Goal: Find specific page/section: Find specific page/section

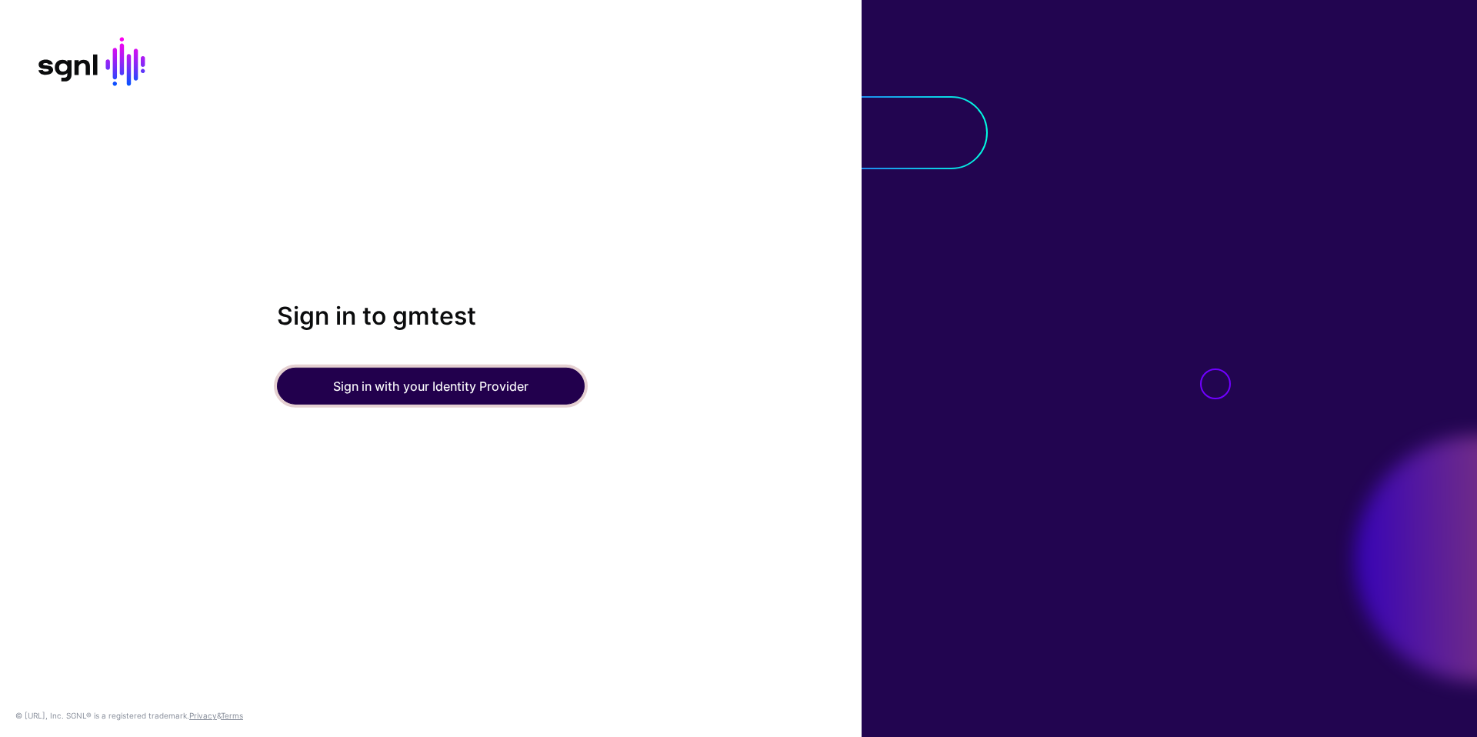
click at [382, 390] on button "Sign in with your Identity Provider" at bounding box center [431, 386] width 308 height 37
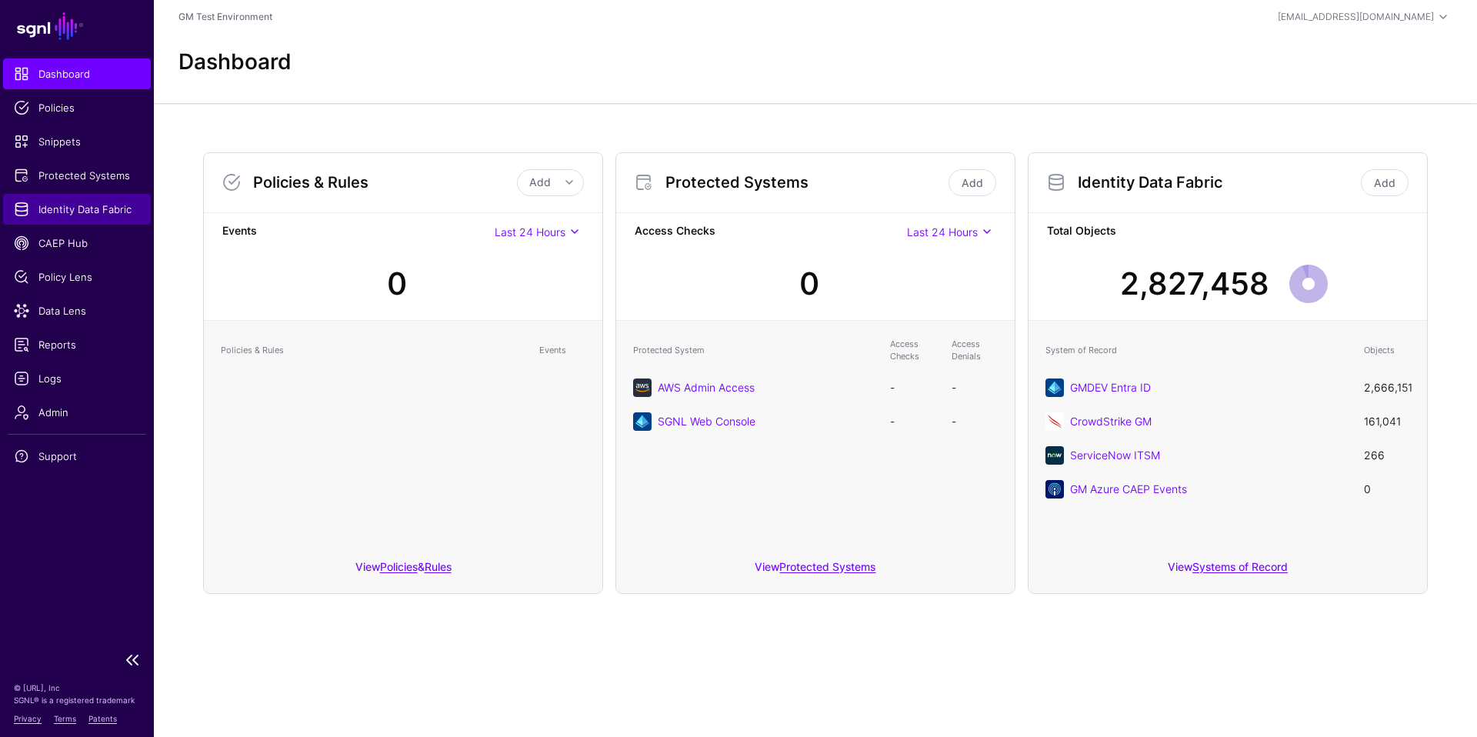
click at [52, 209] on span "Identity Data Fabric" at bounding box center [77, 209] width 126 height 15
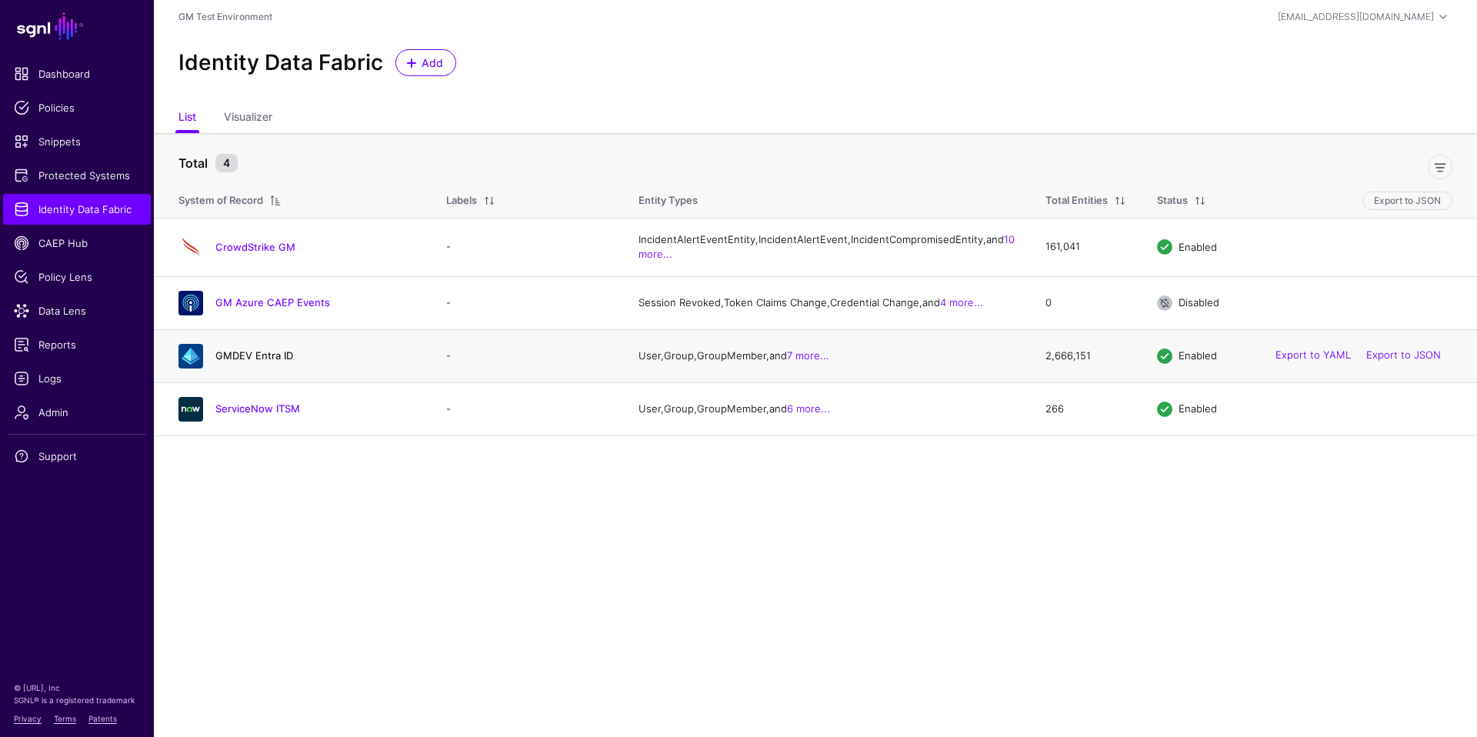
click at [240, 362] on link "GMDEV Entra ID" at bounding box center [254, 355] width 78 height 12
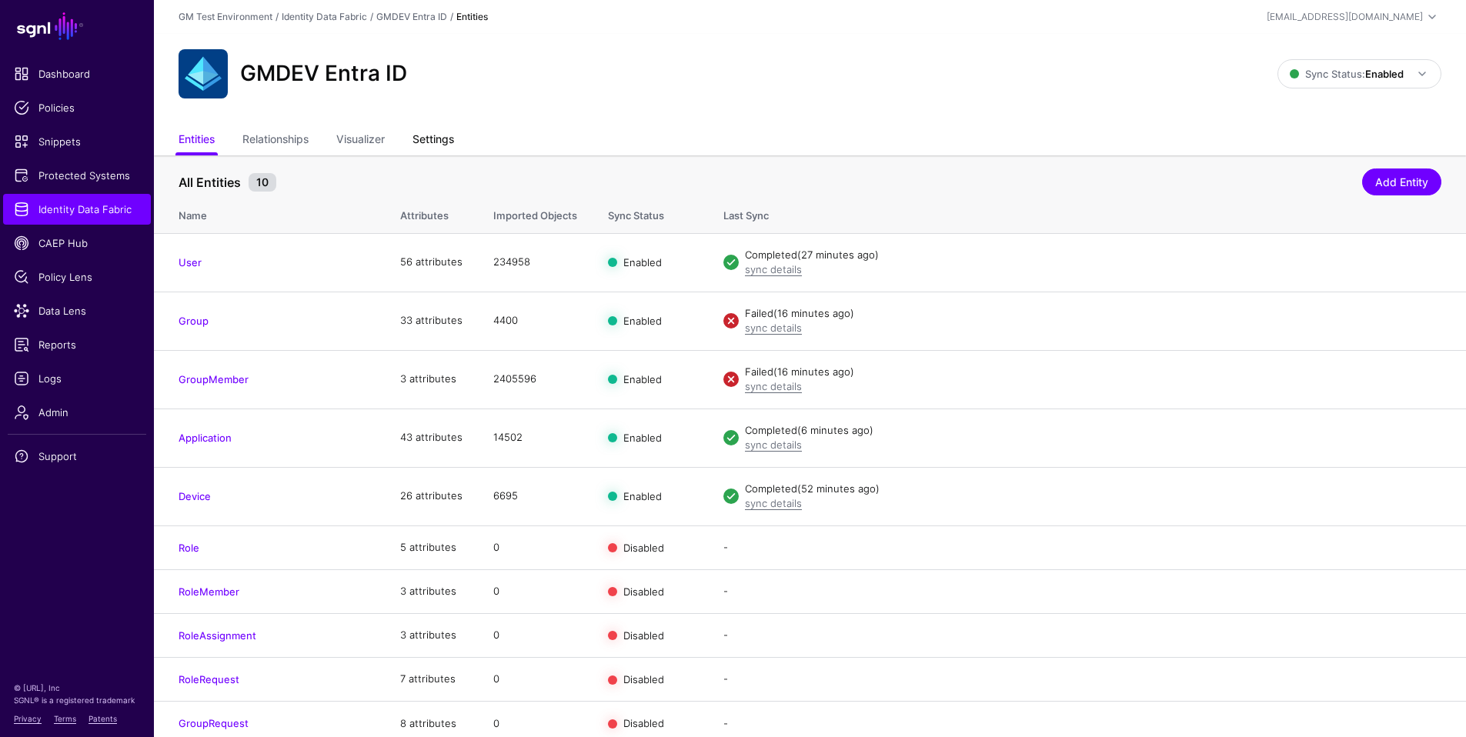
click at [437, 142] on link "Settings" at bounding box center [433, 140] width 42 height 29
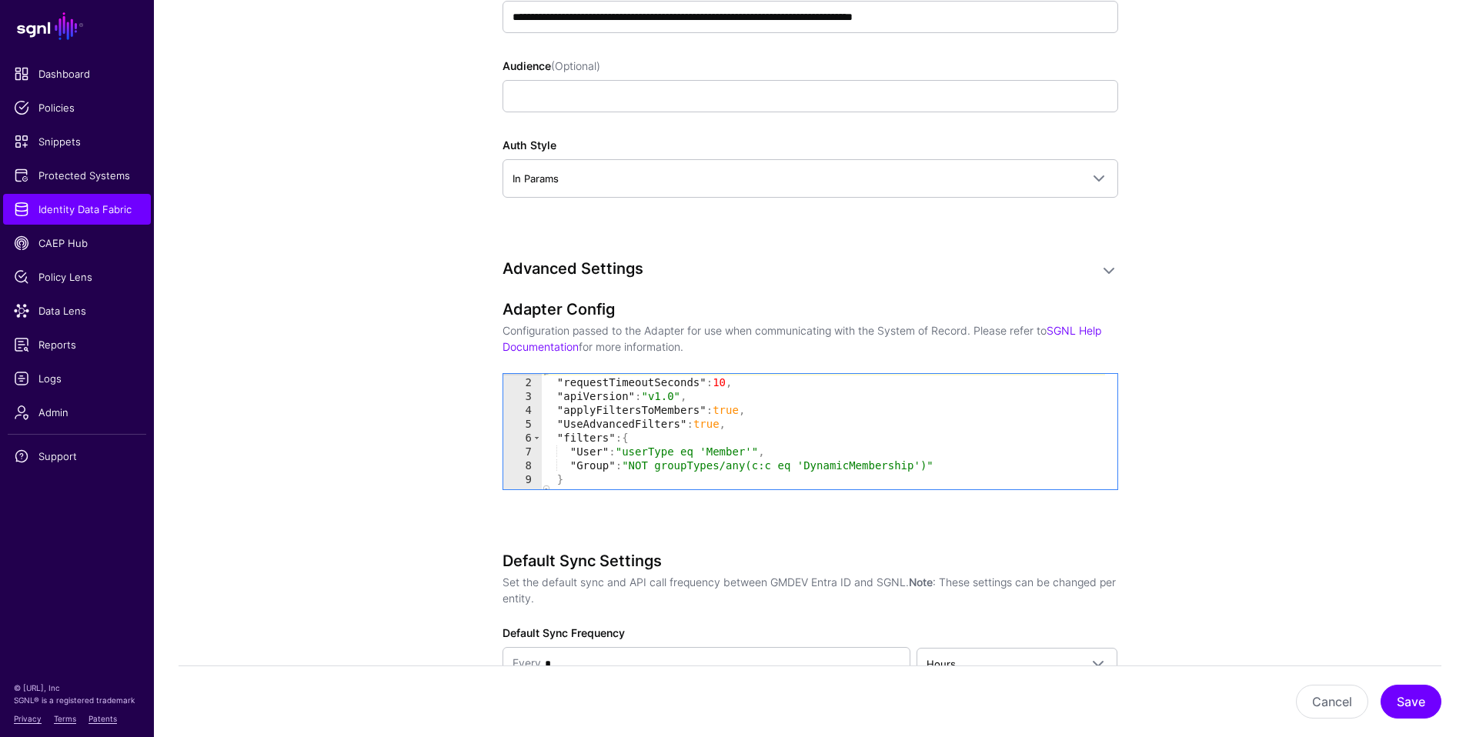
scroll to position [23, 0]
type textarea "**********"
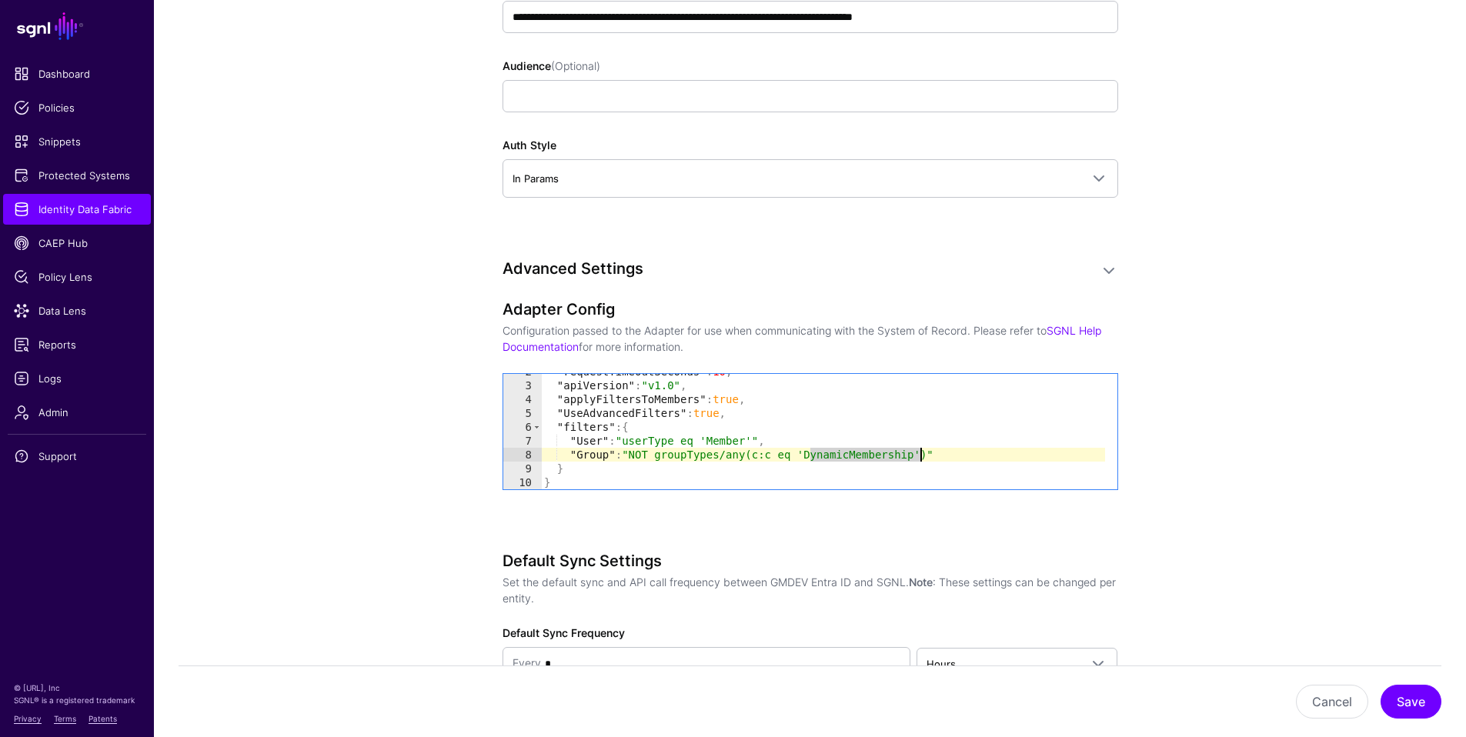
drag, startPoint x: 812, startPoint y: 456, endPoint x: 920, endPoint y: 455, distance: 107.7
click at [920, 455] on div ""requestTimeoutSeconds" : 10 , "apiVersion" : "v1.0" , "applyFiltersToMembers" …" at bounding box center [823, 436] width 564 height 143
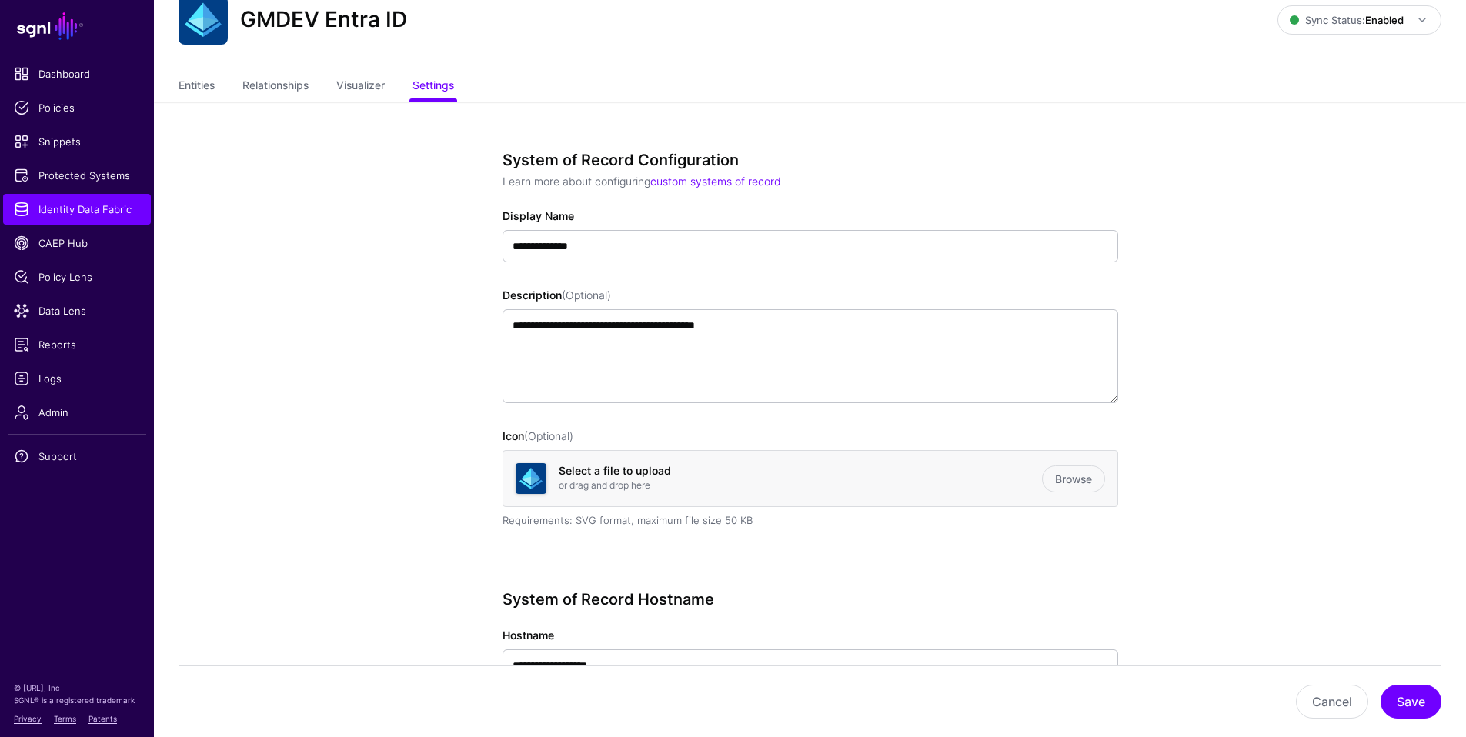
scroll to position [0, 0]
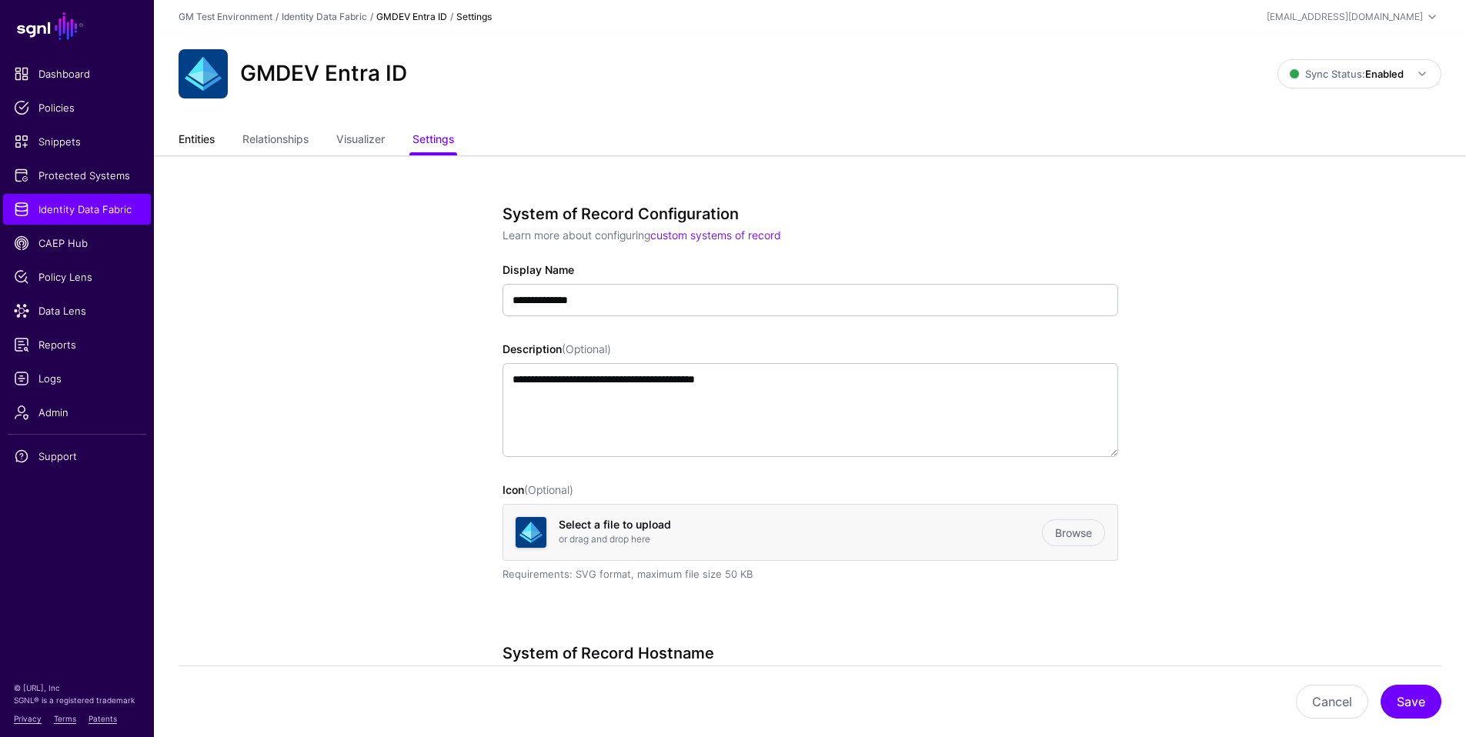
click at [197, 144] on link "Entities" at bounding box center [197, 140] width 36 height 29
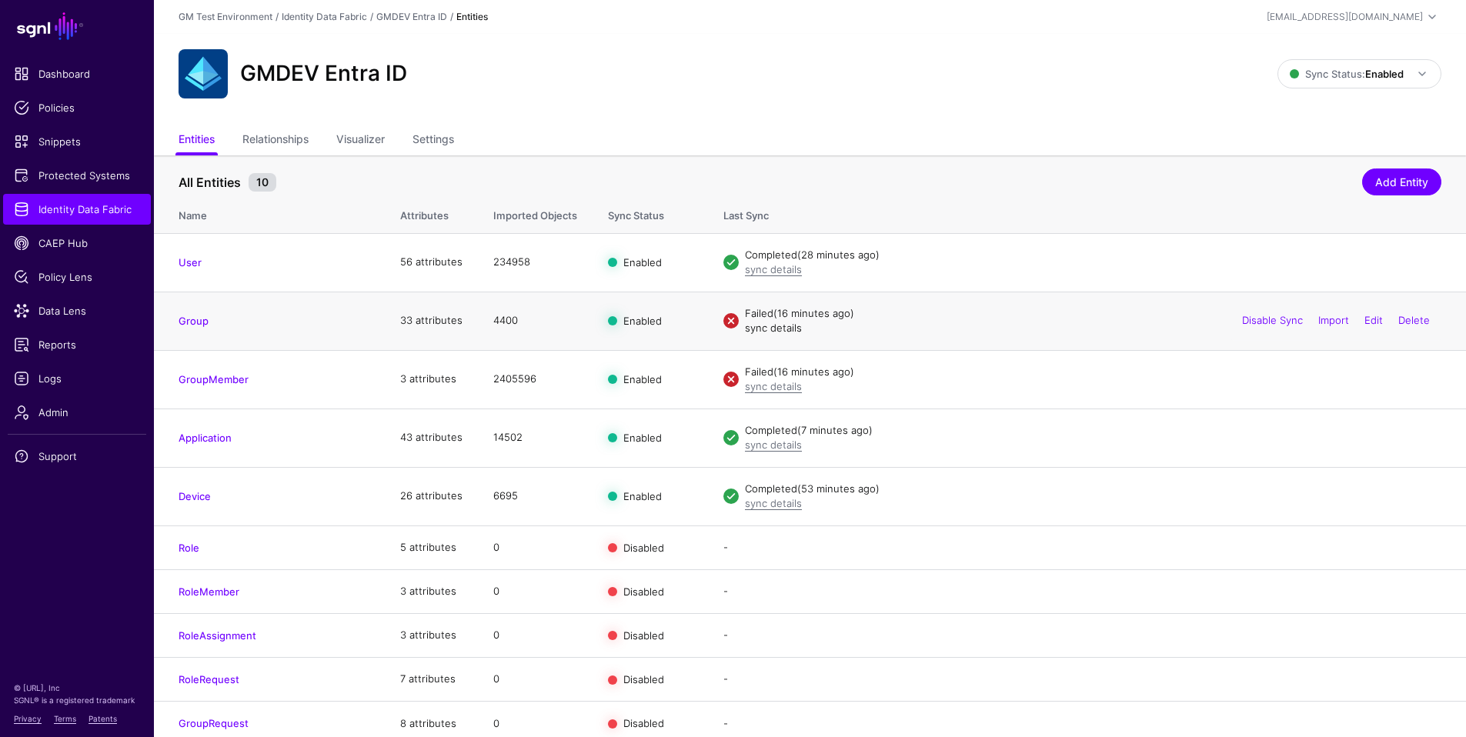
click at [771, 330] on link "sync details" at bounding box center [773, 328] width 57 height 12
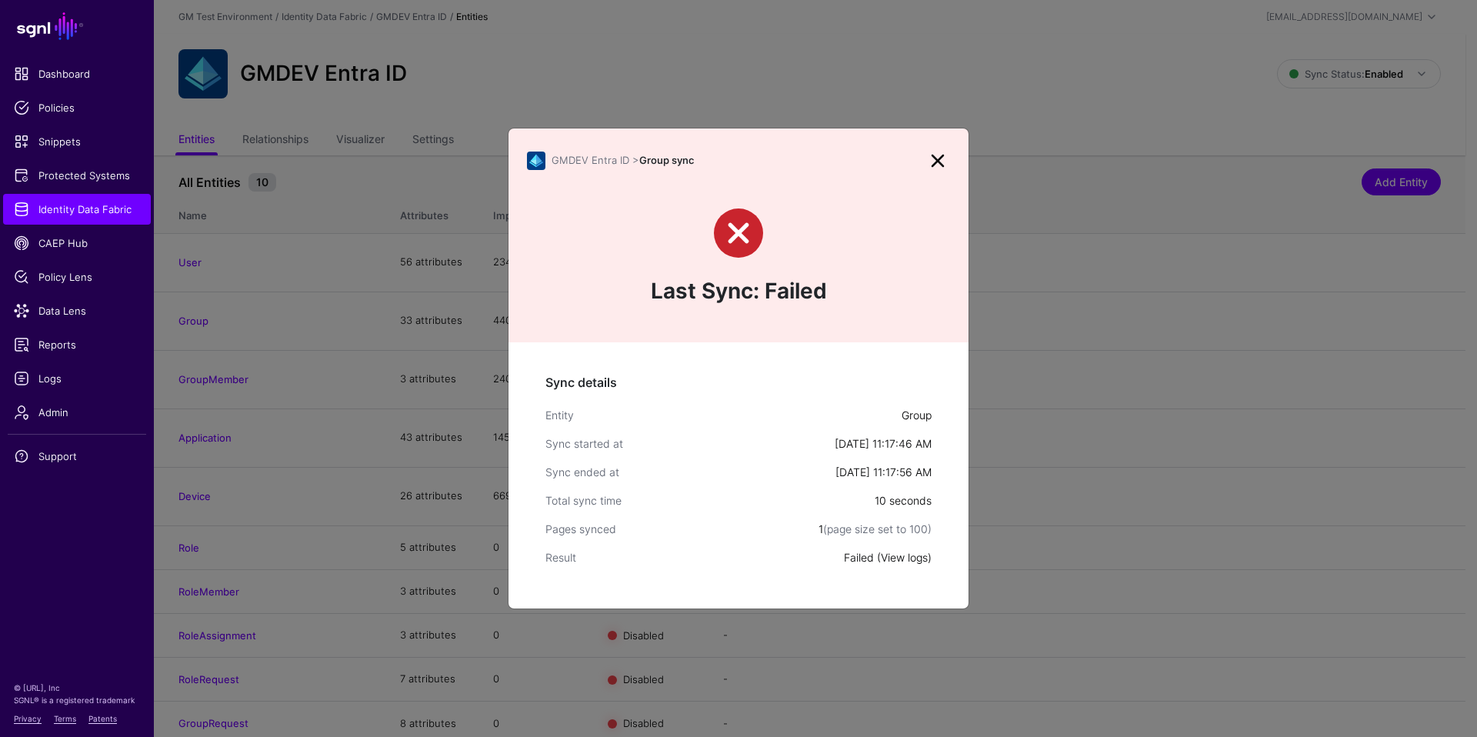
click at [910, 560] on link "View logs" at bounding box center [904, 557] width 47 height 13
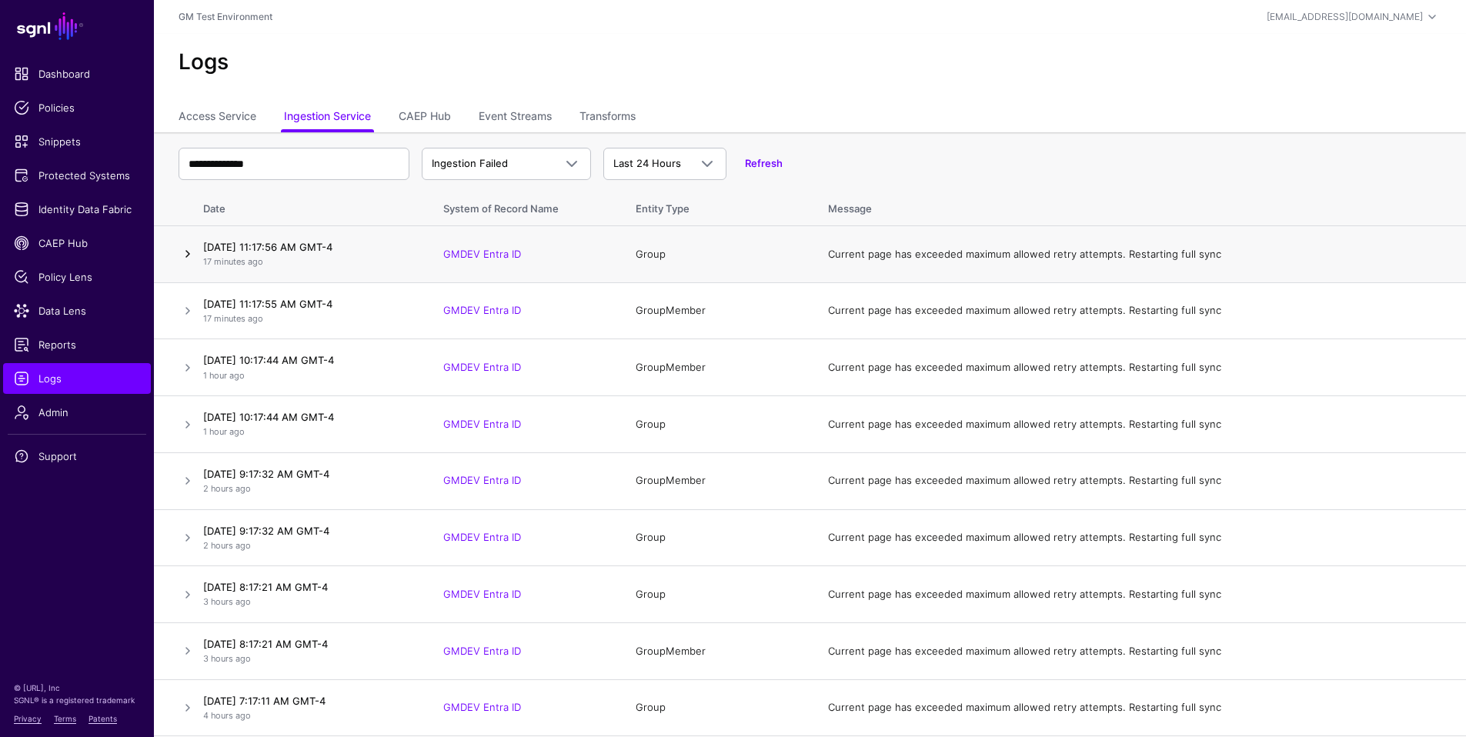
click at [190, 256] on link at bounding box center [188, 254] width 18 height 18
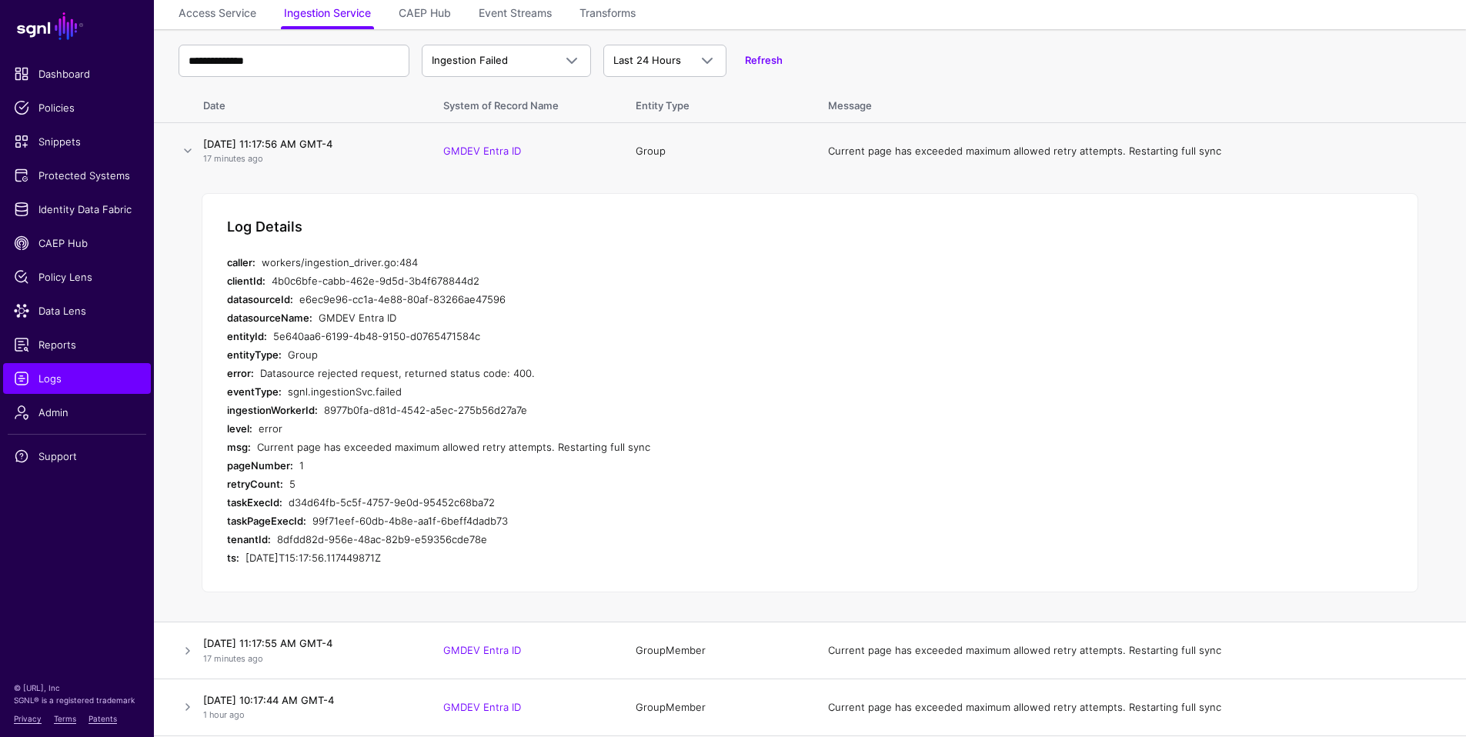
scroll to position [162, 0]
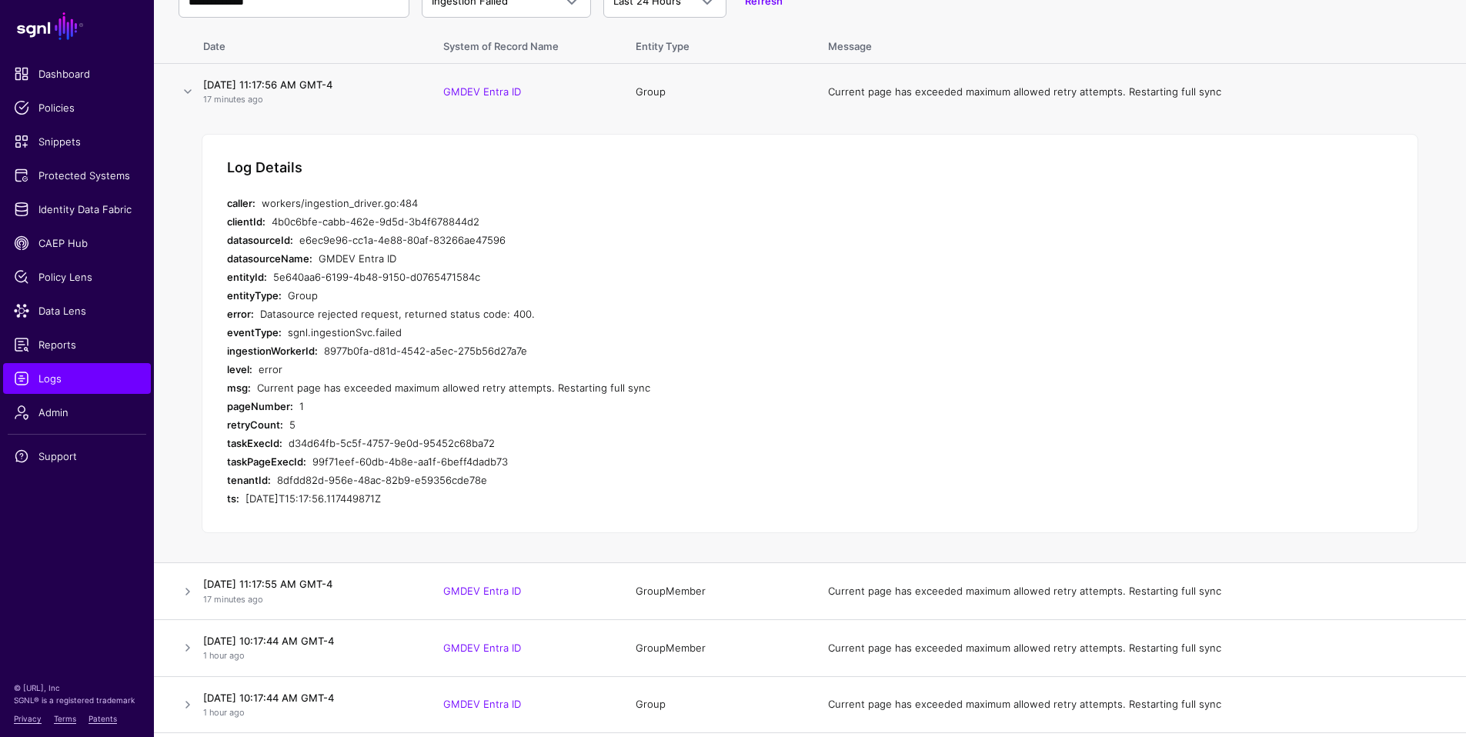
drag, startPoint x: 259, startPoint y: 386, endPoint x: 613, endPoint y: 424, distance: 356.7
click at [646, 386] on div "Current page has exceeded maximum allowed retry attempts. Restarting full sync" at bounding box center [550, 388] width 586 height 18
click at [539, 406] on div "1" at bounding box center [570, 406] width 543 height 18
drag, startPoint x: 639, startPoint y: 389, endPoint x: 323, endPoint y: 411, distance: 317.0
click at [257, 390] on div "Current page has exceeded maximum allowed retry attempts. Restarting full sync" at bounding box center [550, 388] width 586 height 18
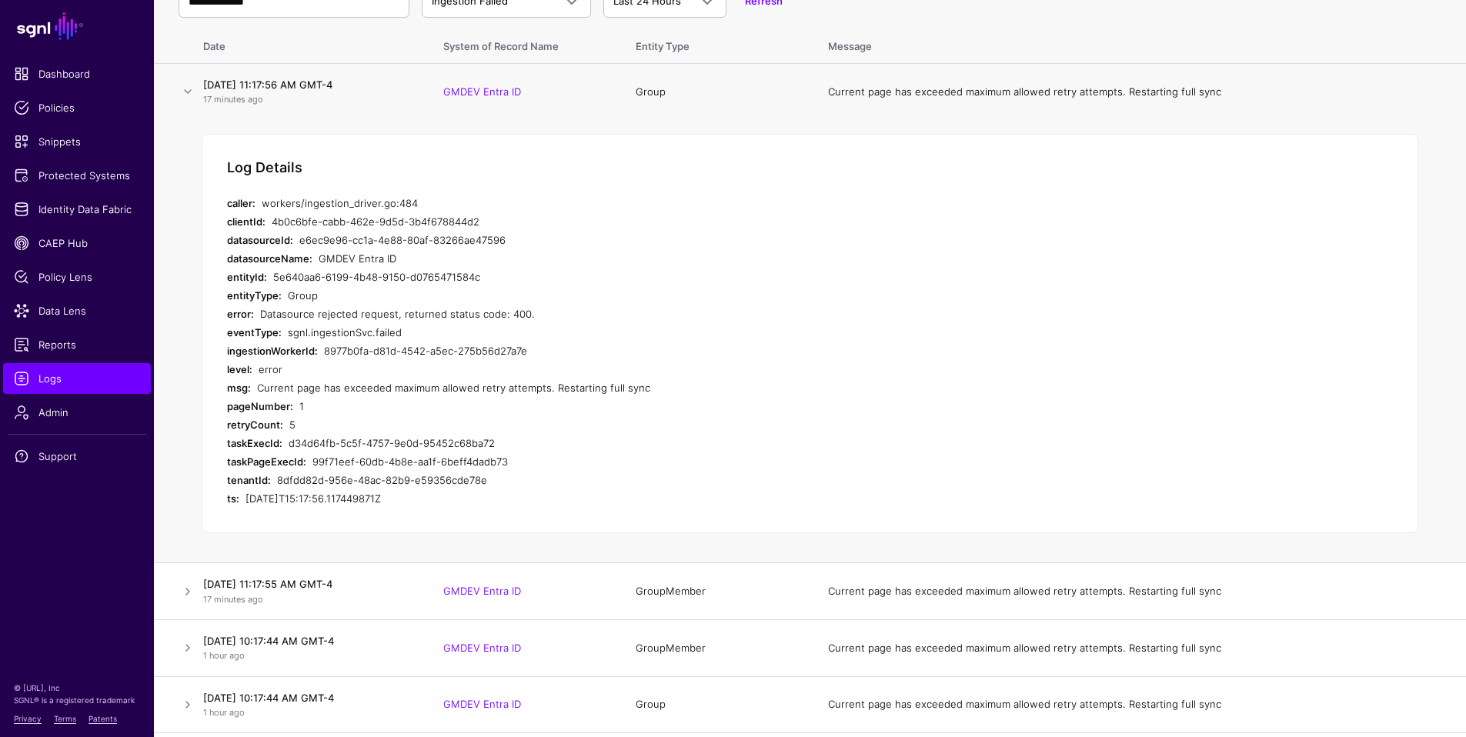
drag, startPoint x: 285, startPoint y: 406, endPoint x: 279, endPoint y: 401, distance: 8.2
click at [285, 406] on strong "pageNumber:" at bounding box center [260, 406] width 66 height 12
drag, startPoint x: 259, startPoint y: 389, endPoint x: 465, endPoint y: 446, distance: 213.0
click at [660, 388] on div "Current page has exceeded maximum allowed retry attempts. Restarting full sync" at bounding box center [550, 388] width 586 height 18
click at [380, 323] on div "sgnl.ingestionSvc.failed" at bounding box center [565, 332] width 555 height 18
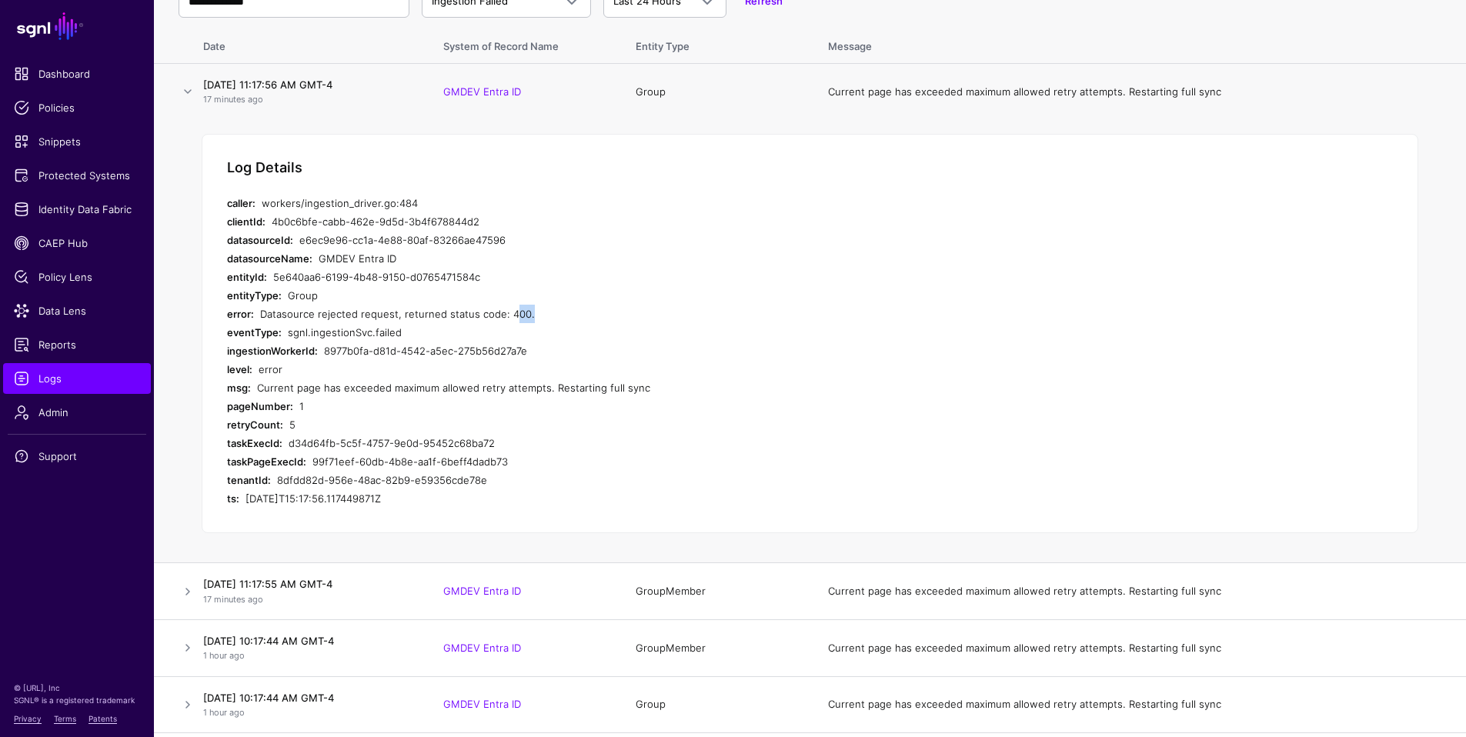
drag, startPoint x: 503, startPoint y: 315, endPoint x: 522, endPoint y: 315, distance: 18.5
click at [522, 315] on div "Datasource rejected request, returned status code: 400." at bounding box center [551, 314] width 582 height 18
click at [498, 314] on div "Datasource rejected request, returned status code: 400." at bounding box center [551, 314] width 582 height 18
drag, startPoint x: 506, startPoint y: 314, endPoint x: 520, endPoint y: 313, distance: 14.6
click at [520, 313] on div "Datasource rejected request, returned status code: 400." at bounding box center [551, 314] width 582 height 18
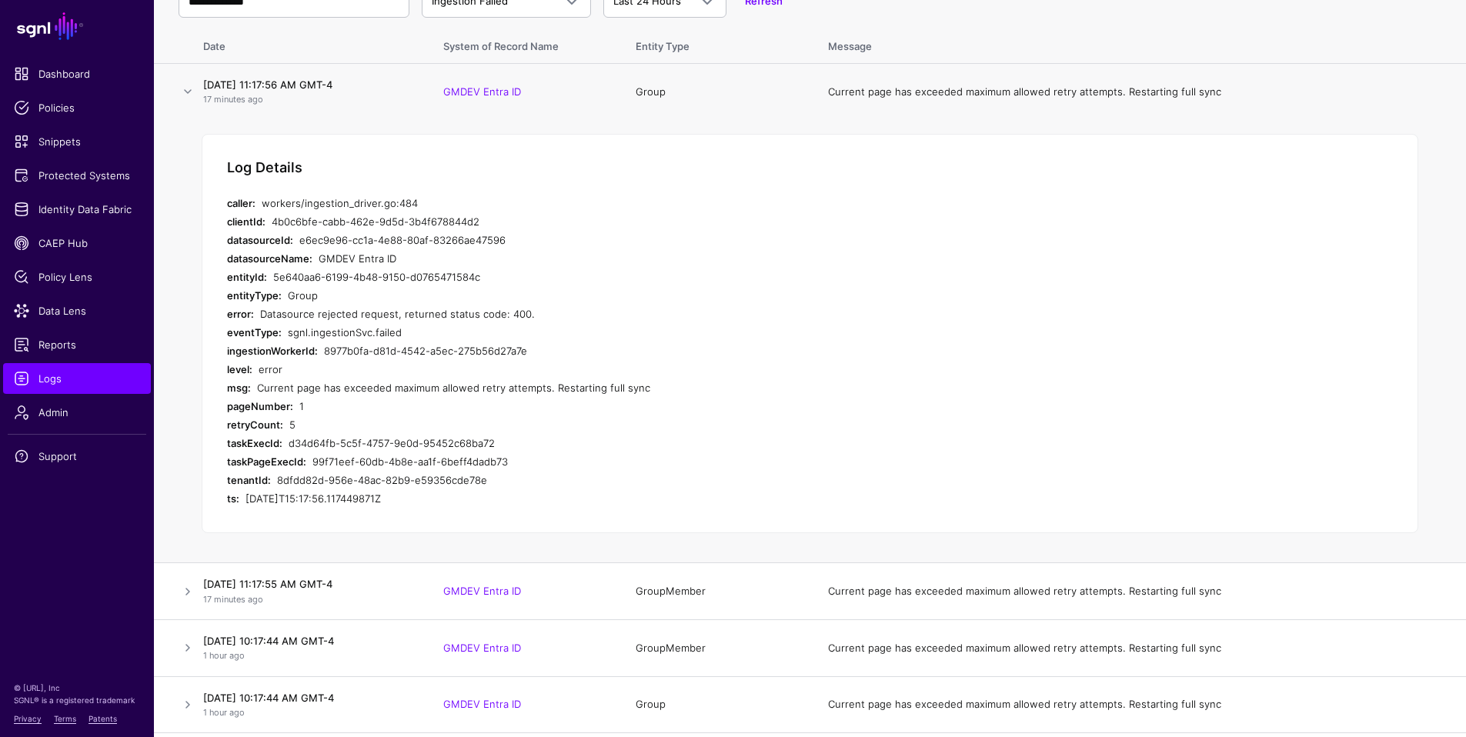
click at [513, 317] on div "Datasource rejected request, returned status code: 400." at bounding box center [551, 314] width 582 height 18
click at [188, 92] on link at bounding box center [188, 91] width 18 height 18
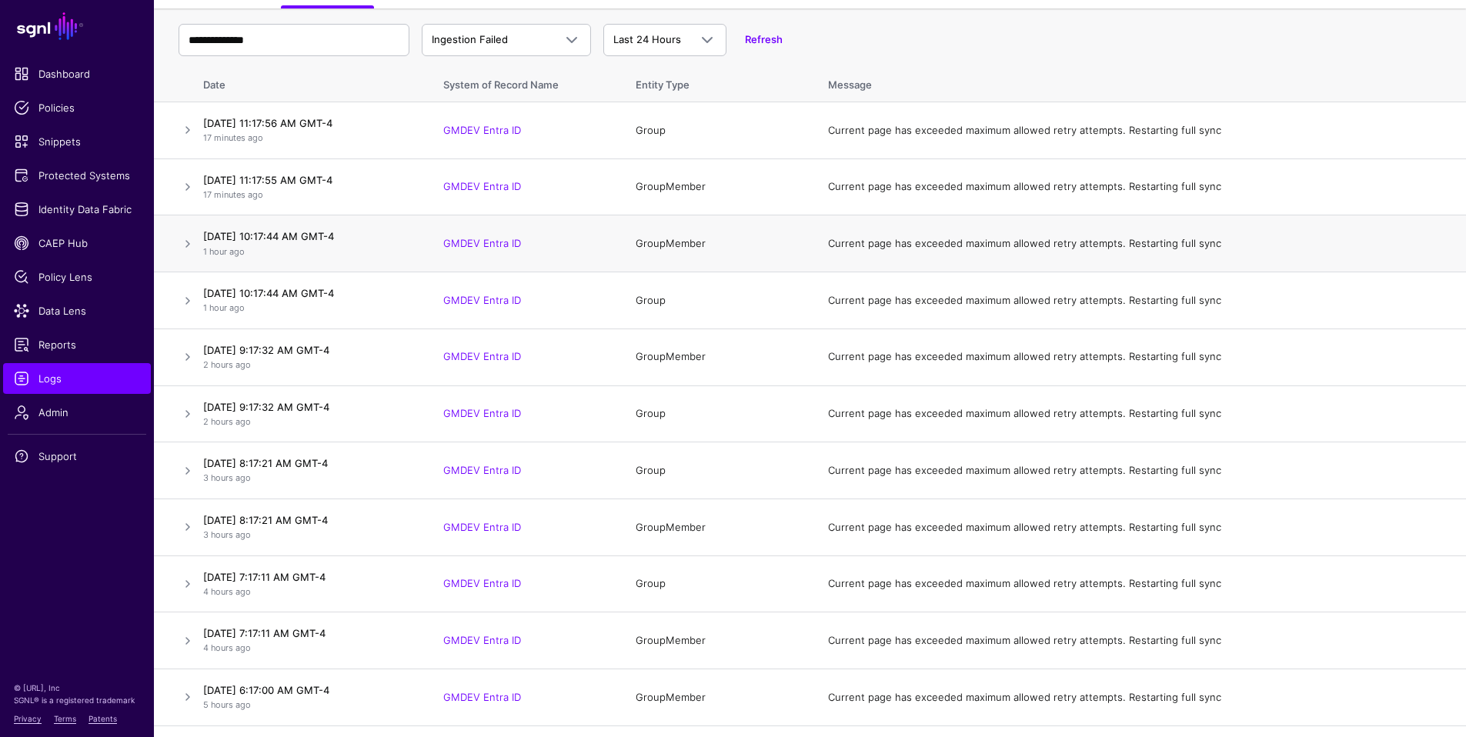
scroll to position [101, 0]
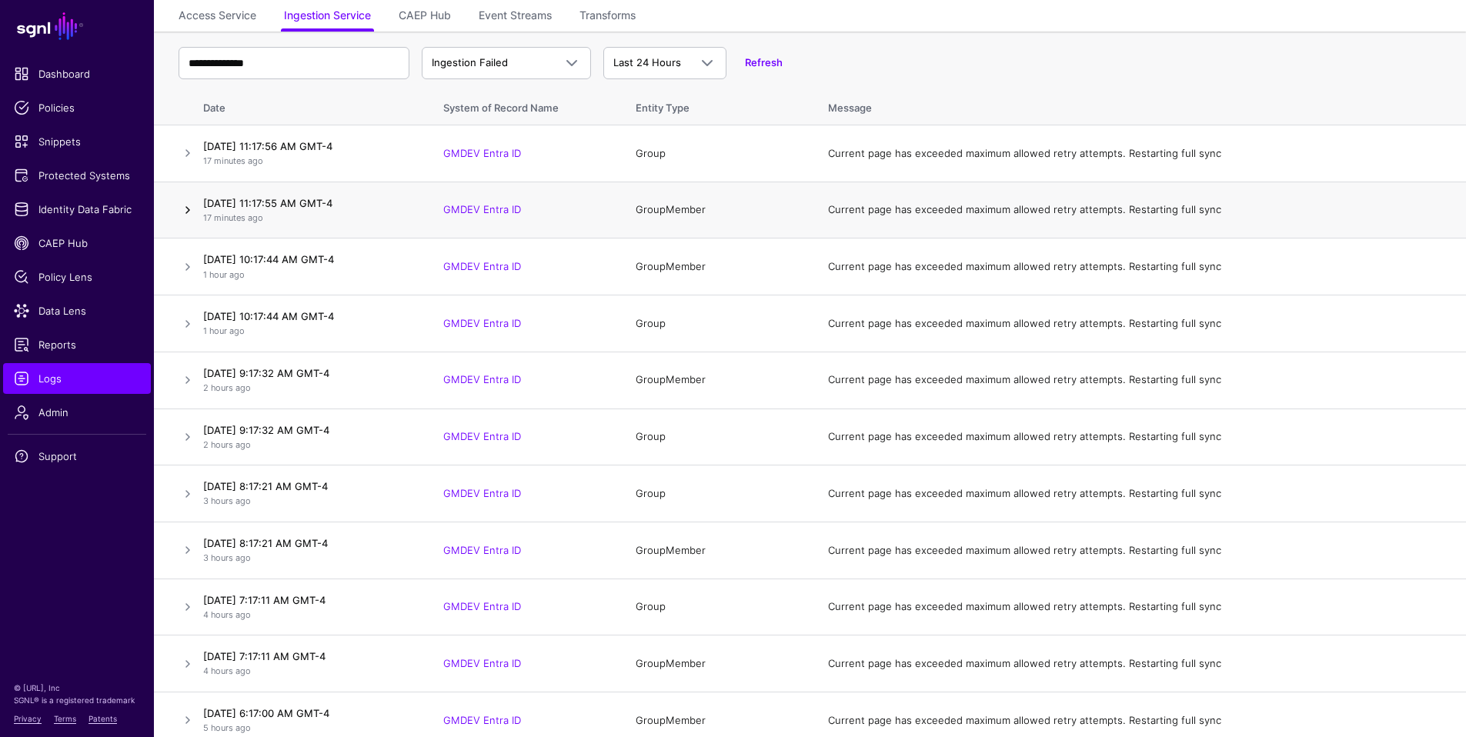
click at [187, 209] on link at bounding box center [188, 210] width 18 height 18
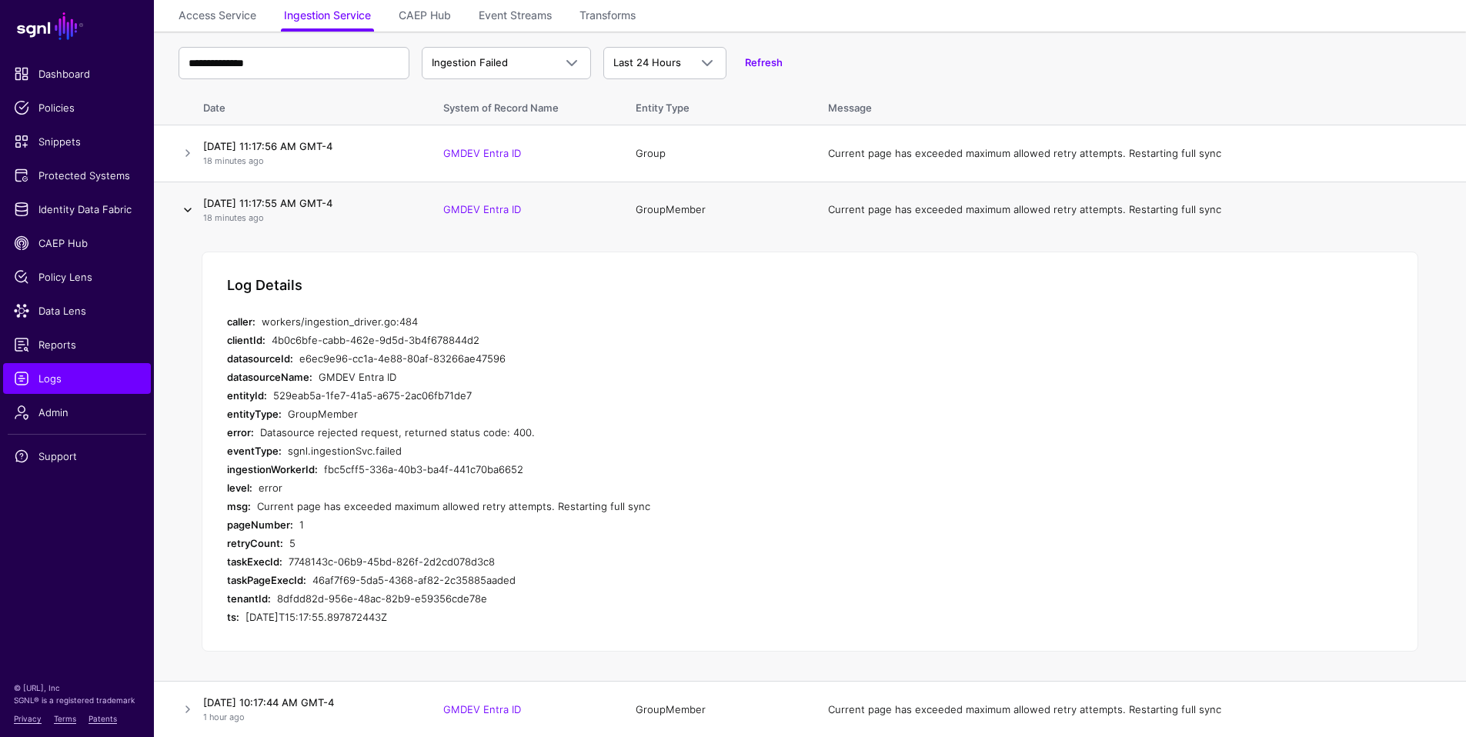
click at [187, 209] on link at bounding box center [188, 210] width 18 height 18
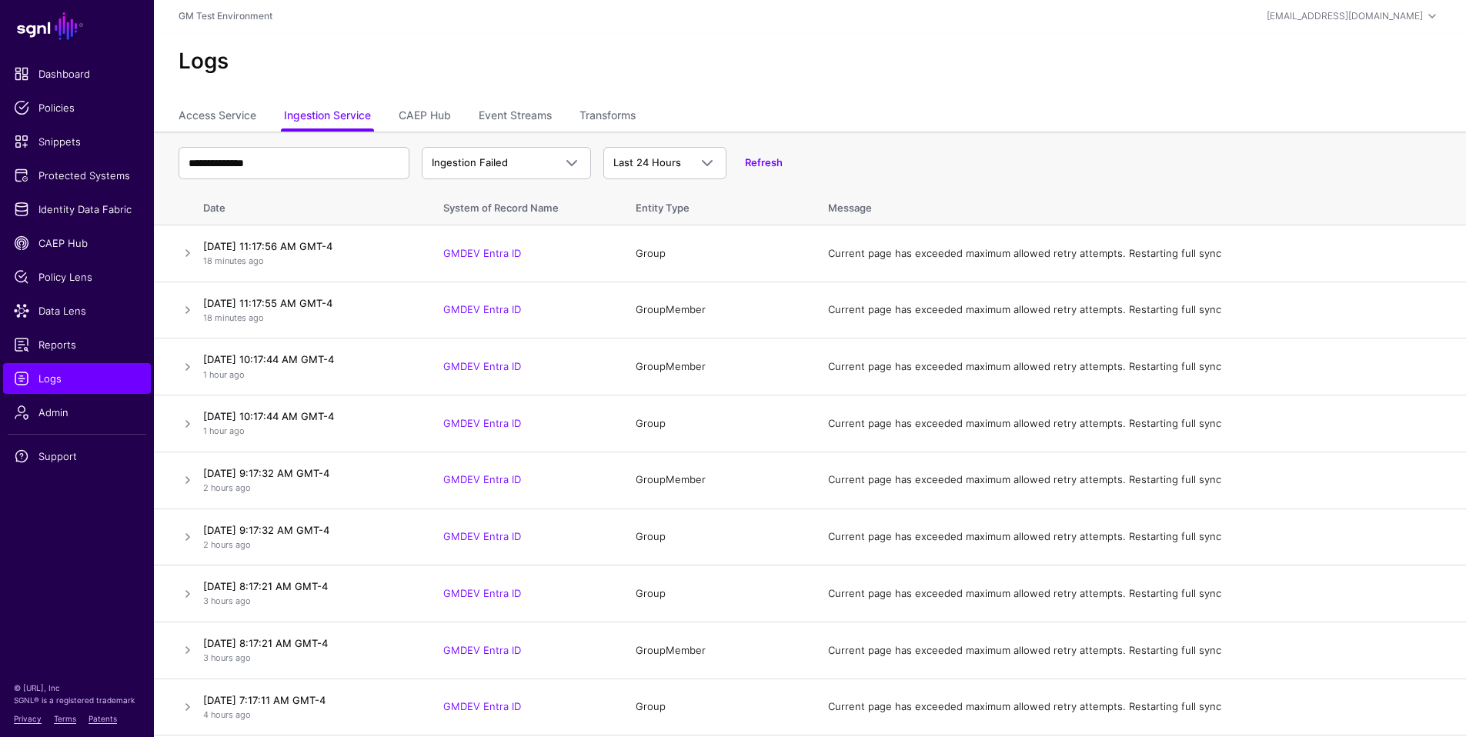
scroll to position [0, 0]
click at [212, 118] on link "Access Service" at bounding box center [218, 117] width 78 height 29
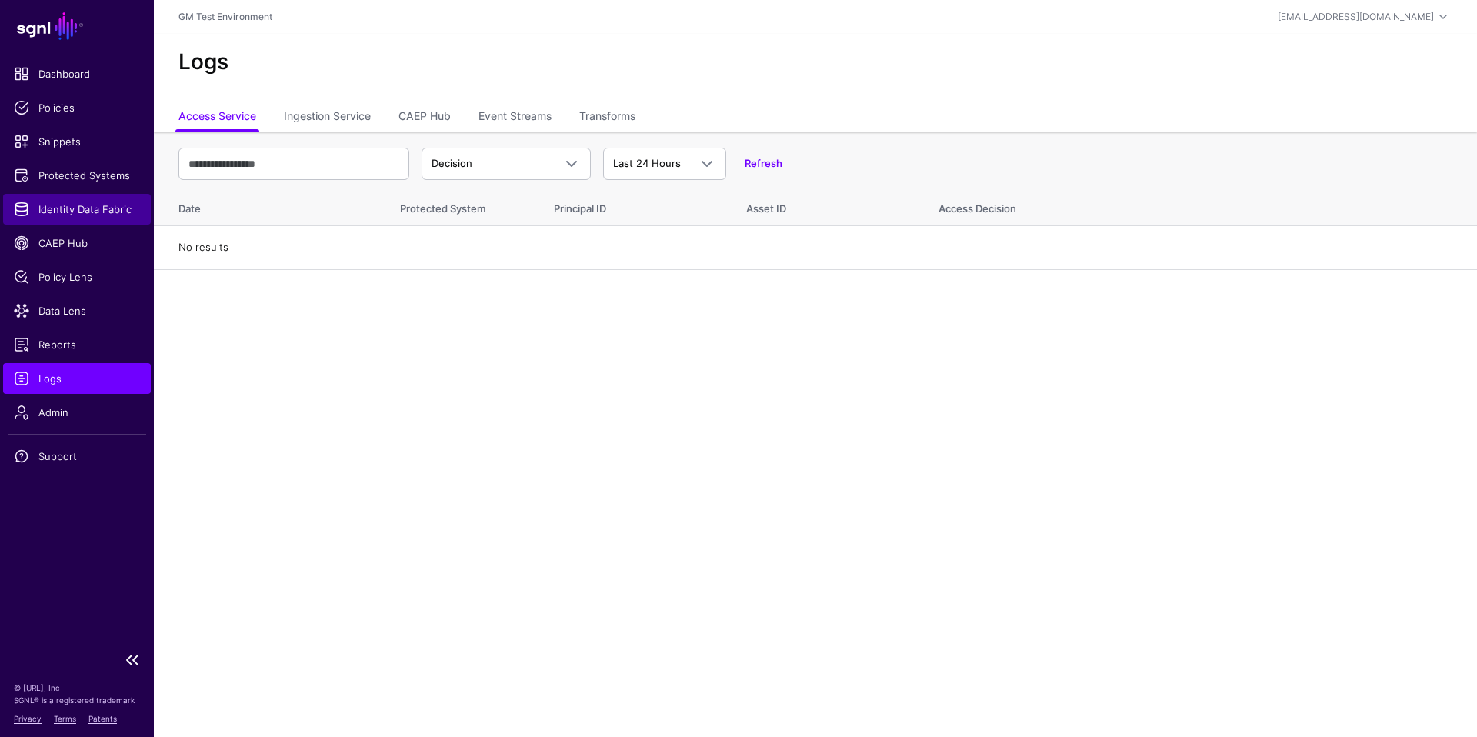
click at [57, 215] on span "Identity Data Fabric" at bounding box center [77, 209] width 126 height 15
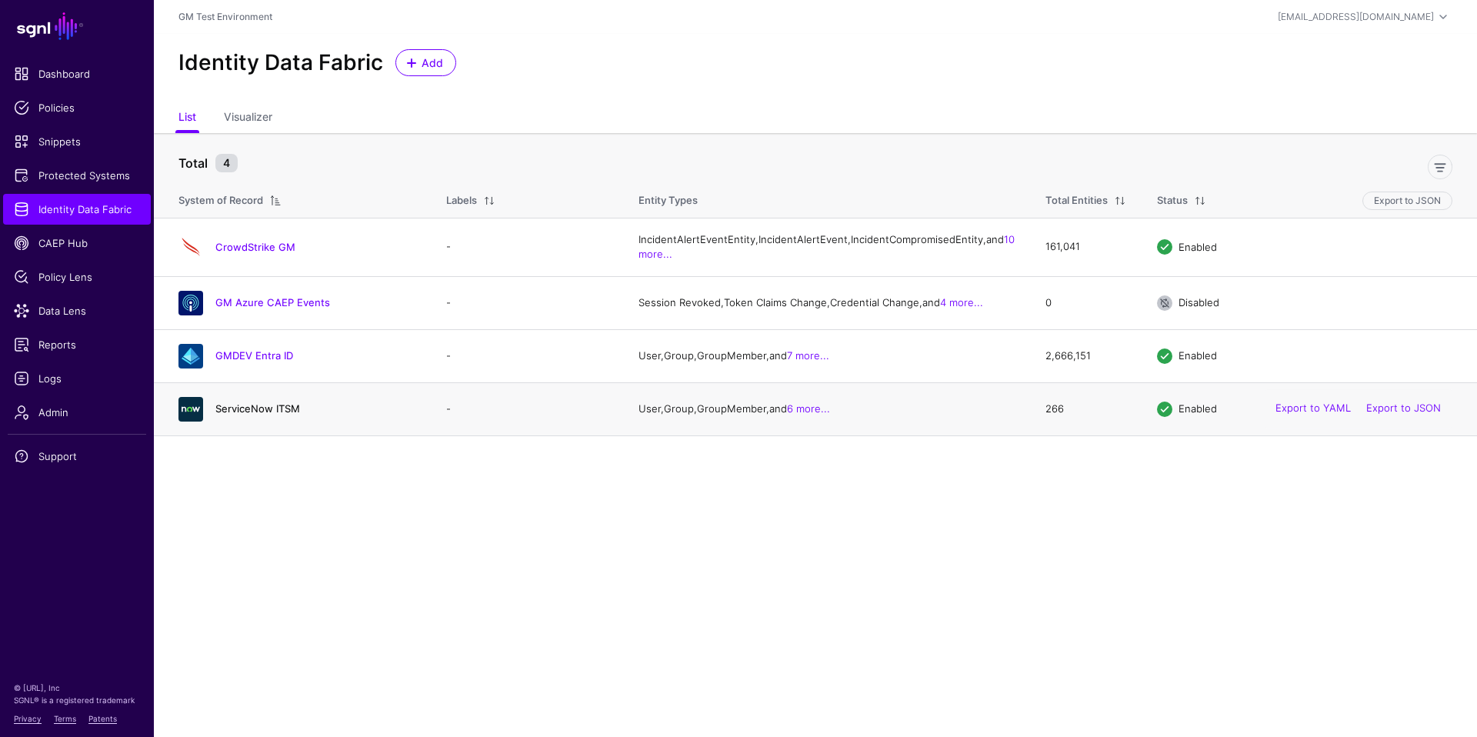
click at [253, 415] on link "ServiceNow ITSM" at bounding box center [257, 408] width 85 height 12
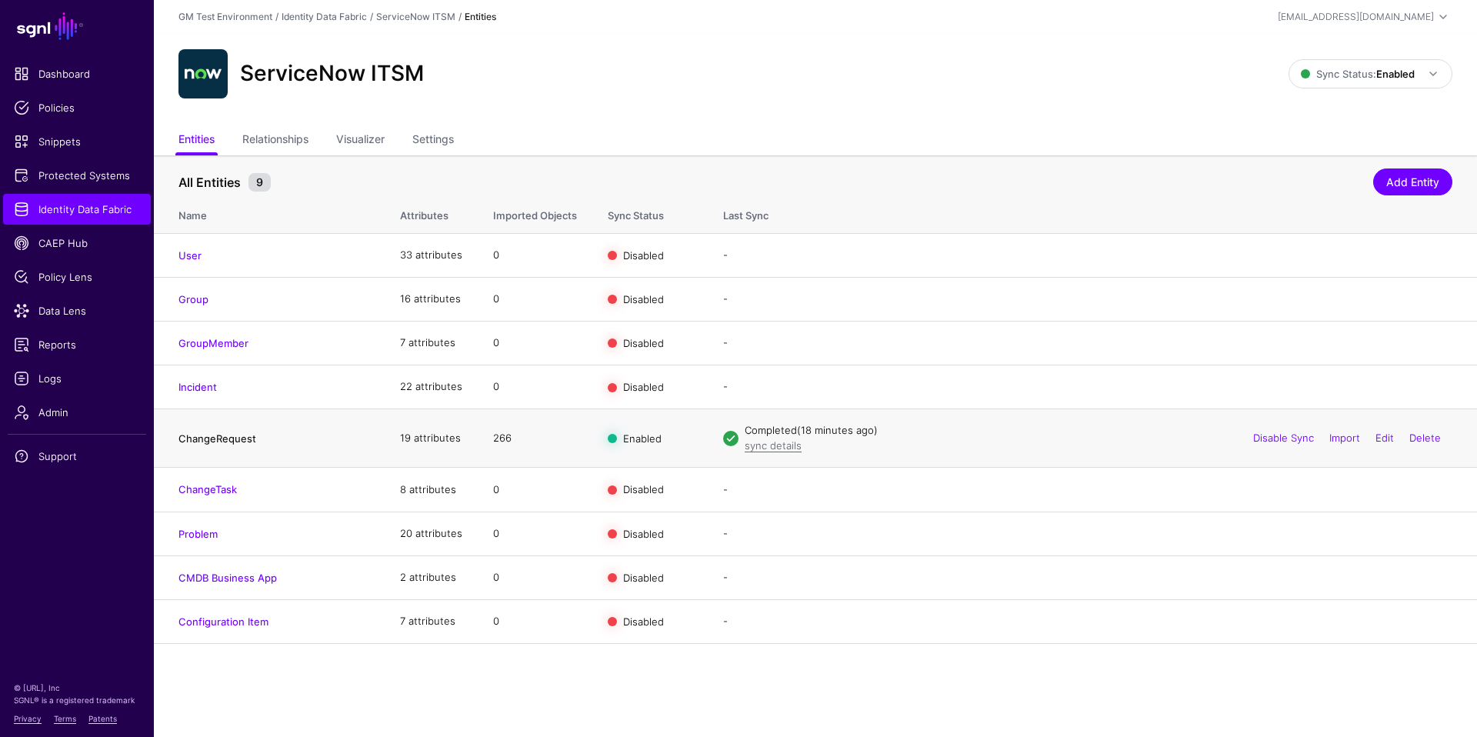
click at [210, 442] on link "ChangeRequest" at bounding box center [218, 438] width 78 height 12
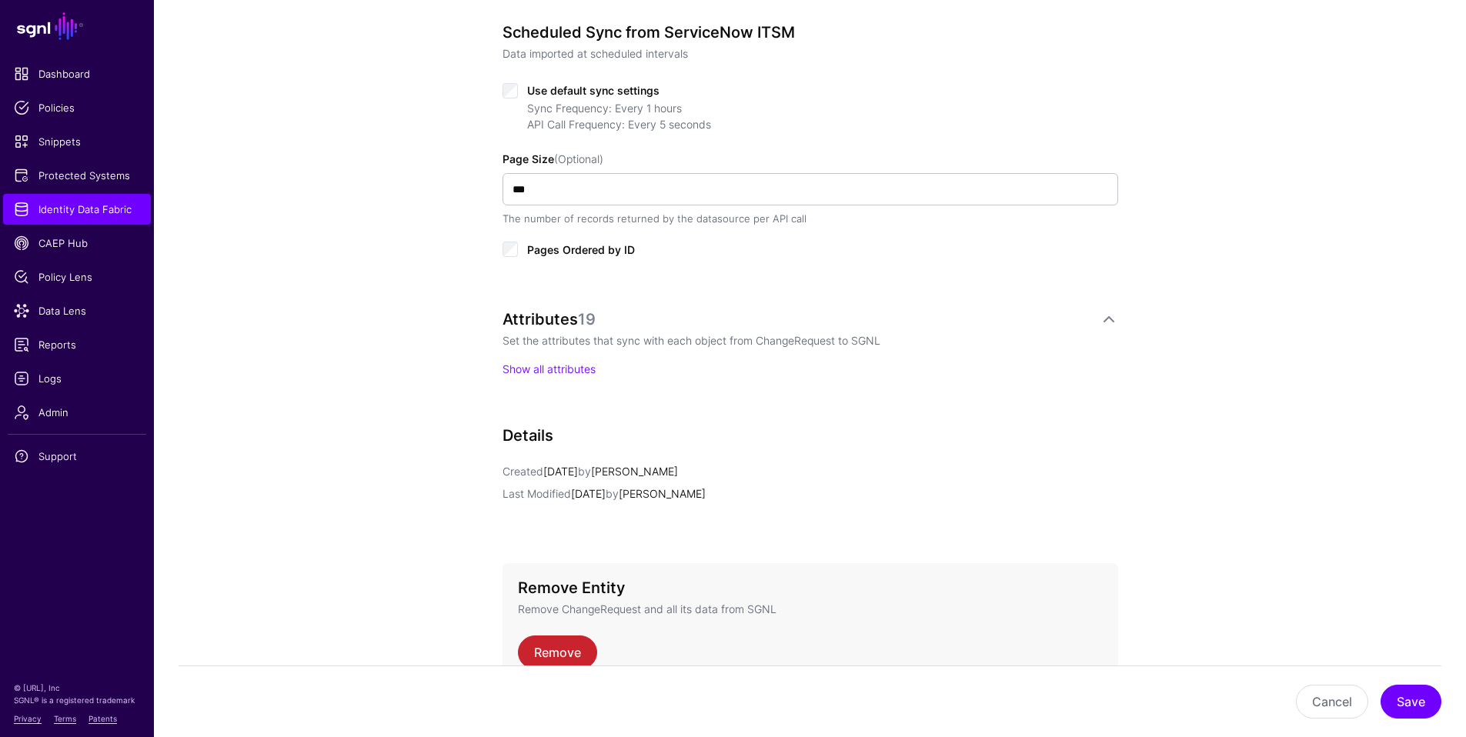
scroll to position [858, 0]
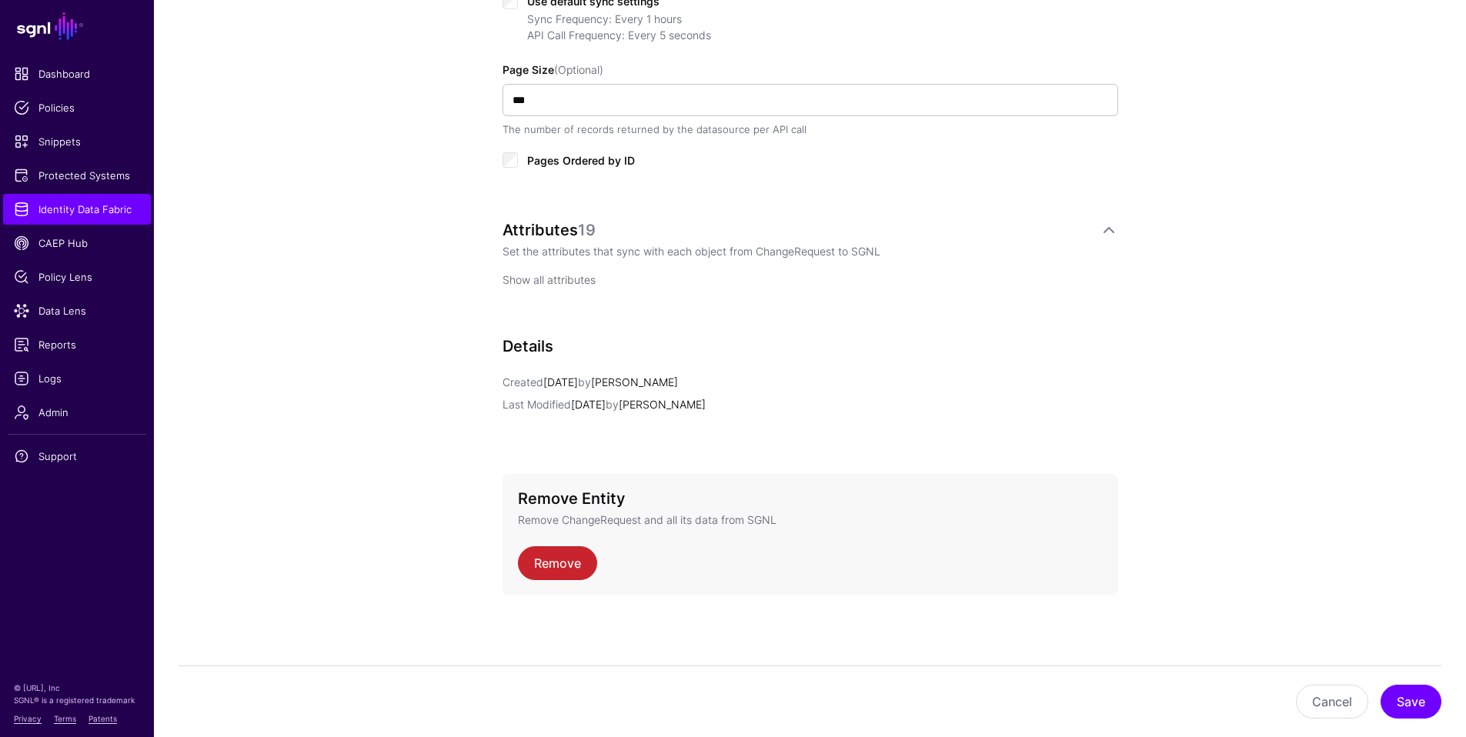
click at [555, 282] on link "Show all attributes" at bounding box center [548, 279] width 93 height 13
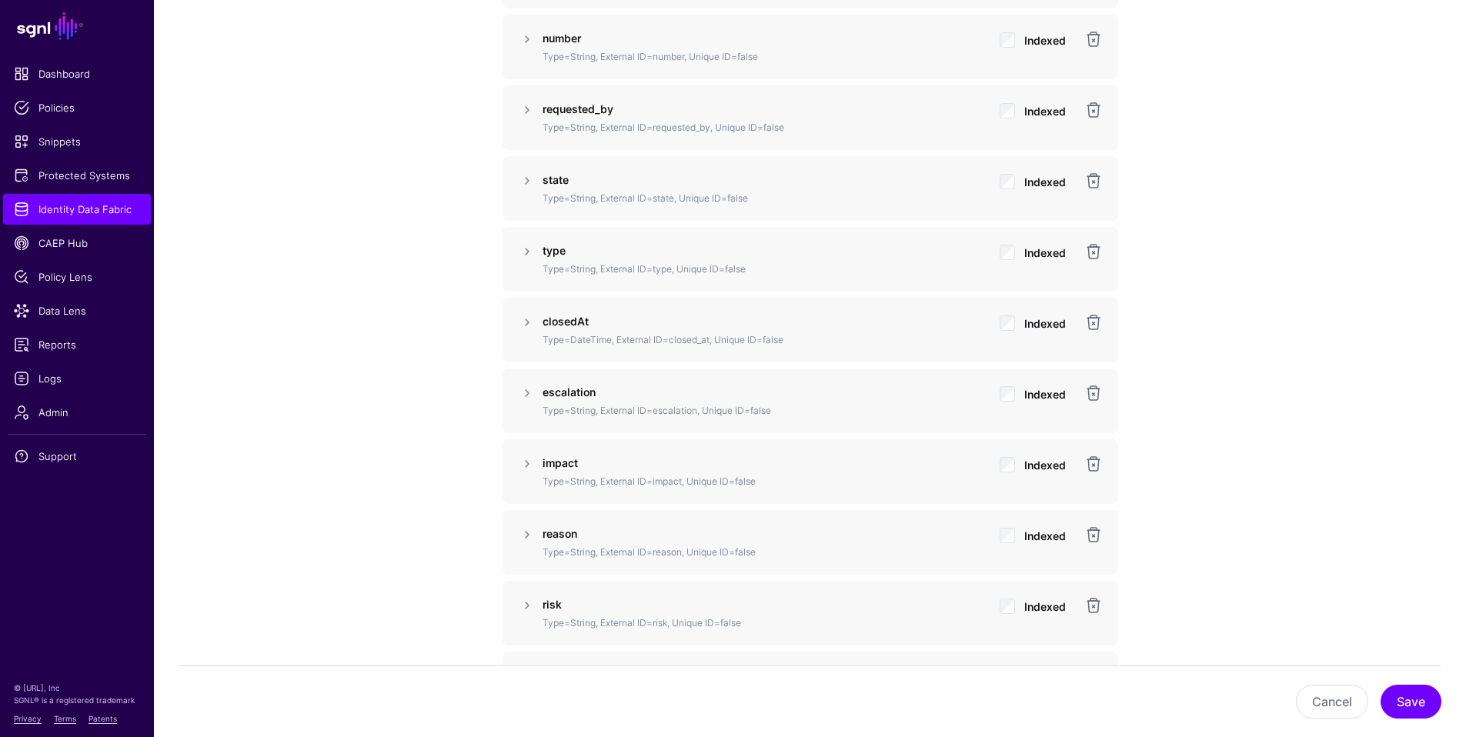
scroll to position [1586, 0]
click at [62, 210] on span "Identity Data Fabric" at bounding box center [77, 209] width 126 height 15
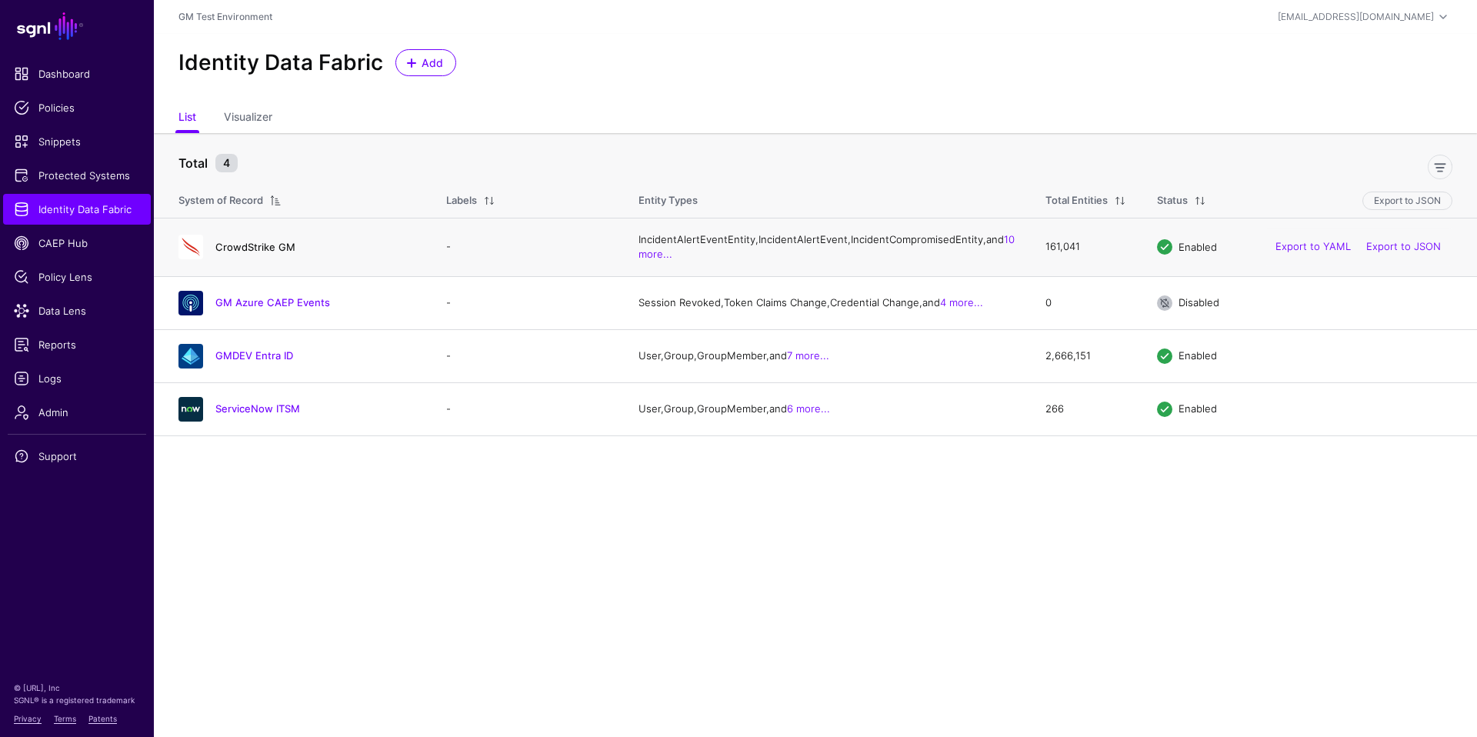
click at [240, 253] on link "CrowdStrike GM" at bounding box center [255, 247] width 80 height 12
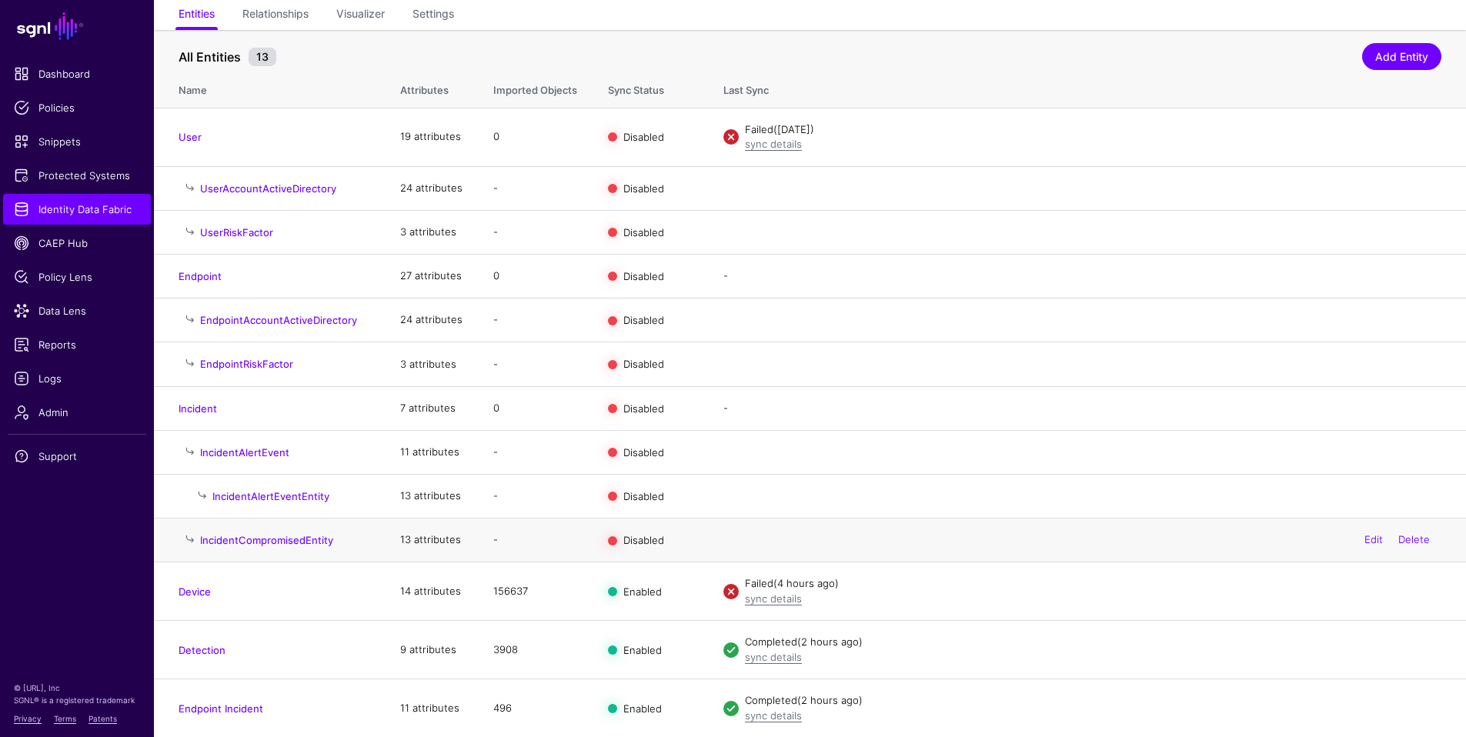
scroll to position [126, 0]
click at [50, 413] on span "Admin" at bounding box center [77, 412] width 126 height 15
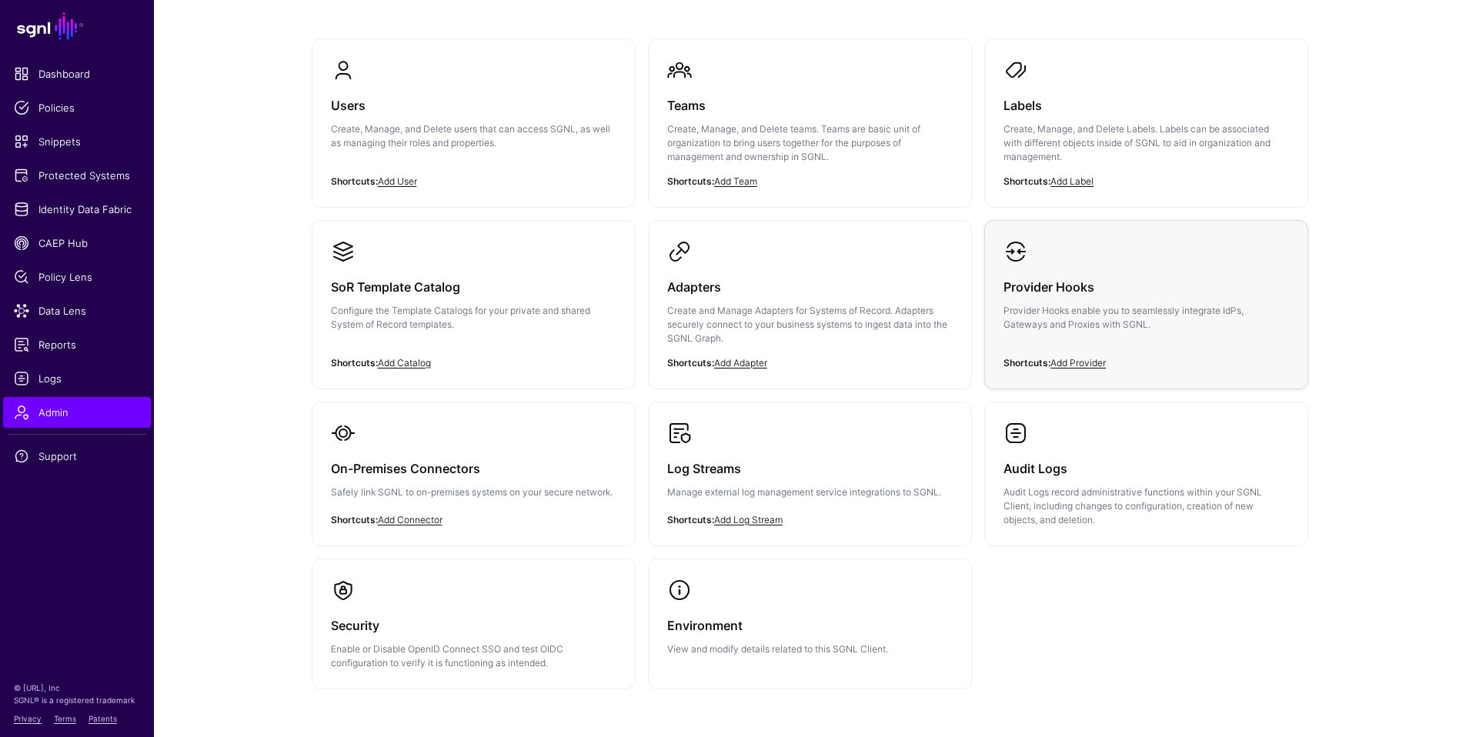
click at [1067, 302] on div "Provider Hooks Provider Hooks enable you to seamlessly integrate IdPs, Gateways…" at bounding box center [1145, 310] width 285 height 92
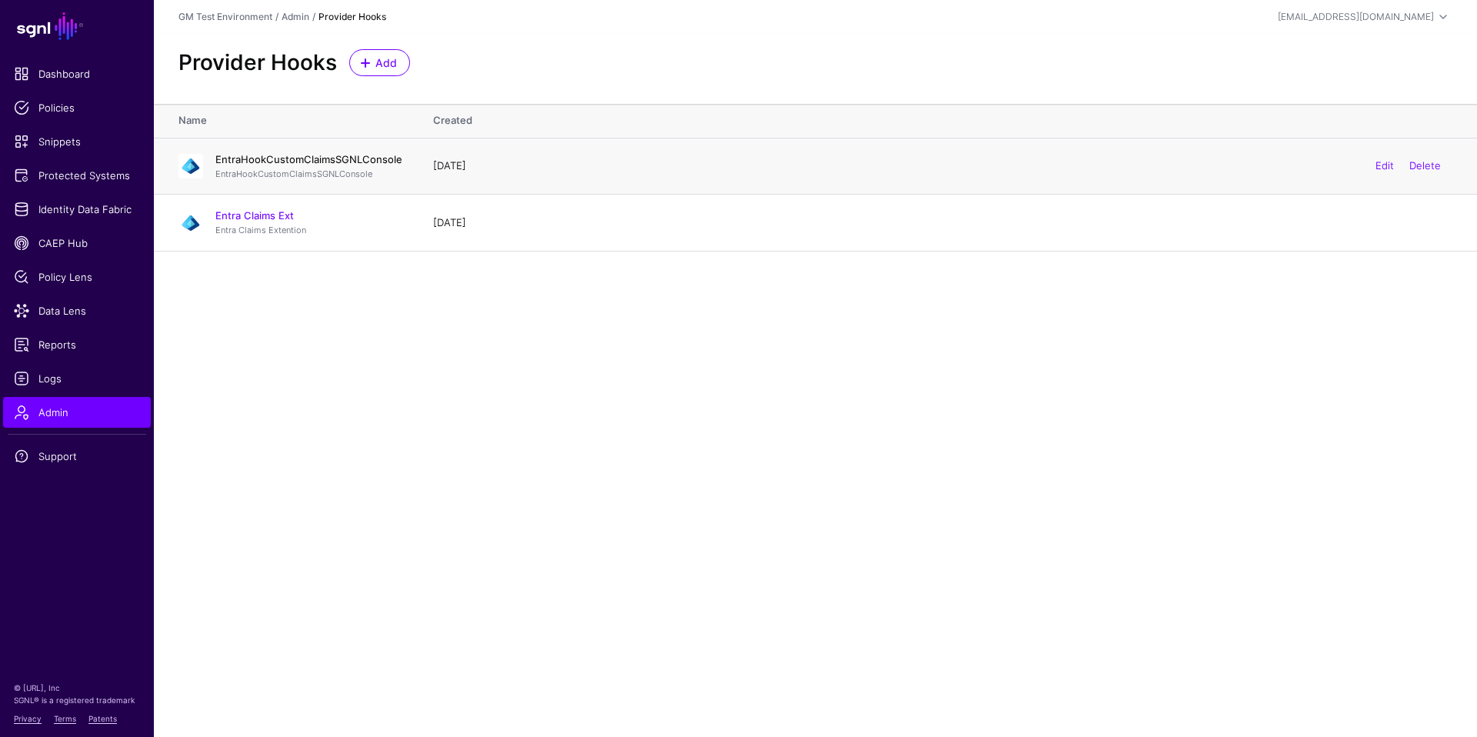
click at [307, 160] on link "EntraHookCustomClaimsSGNLConsole" at bounding box center [308, 159] width 187 height 12
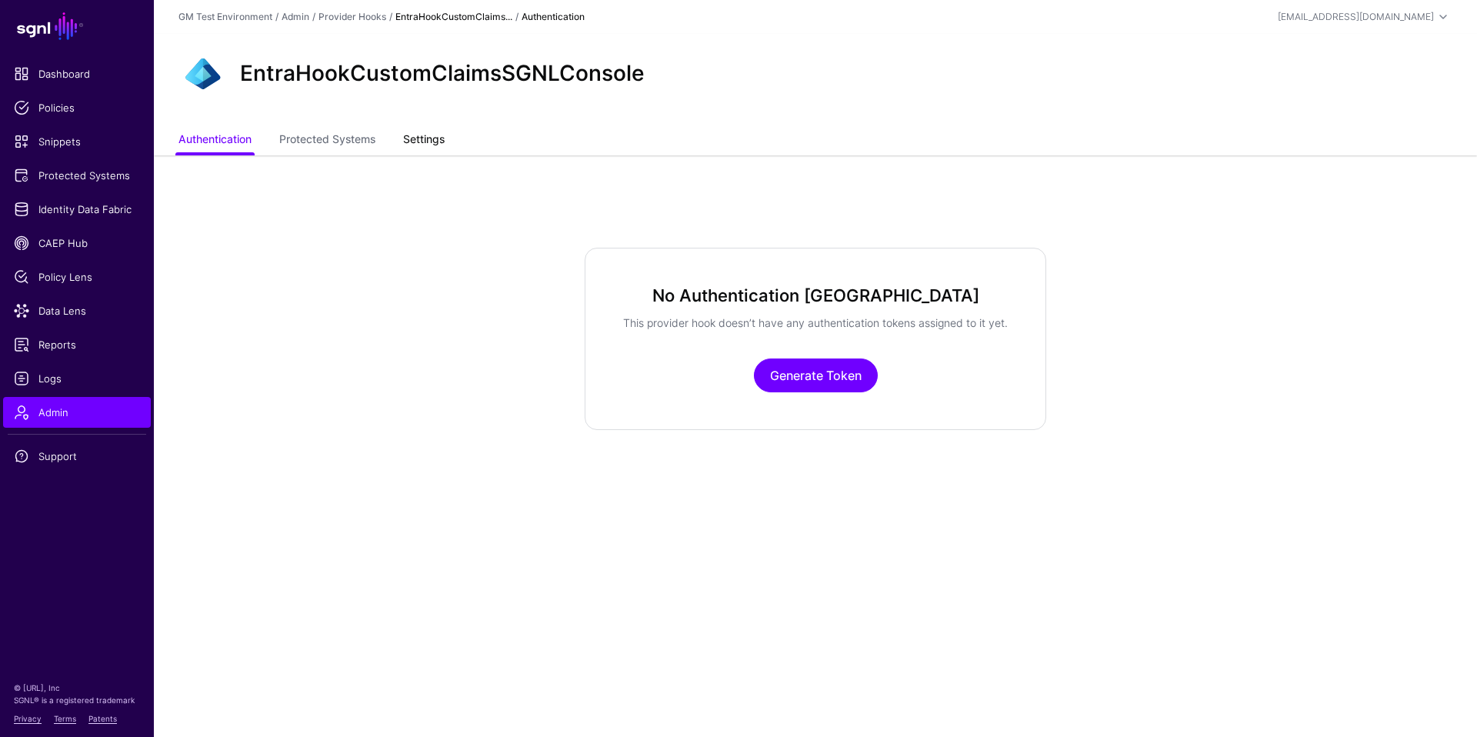
click at [422, 143] on link "Settings" at bounding box center [424, 140] width 42 height 29
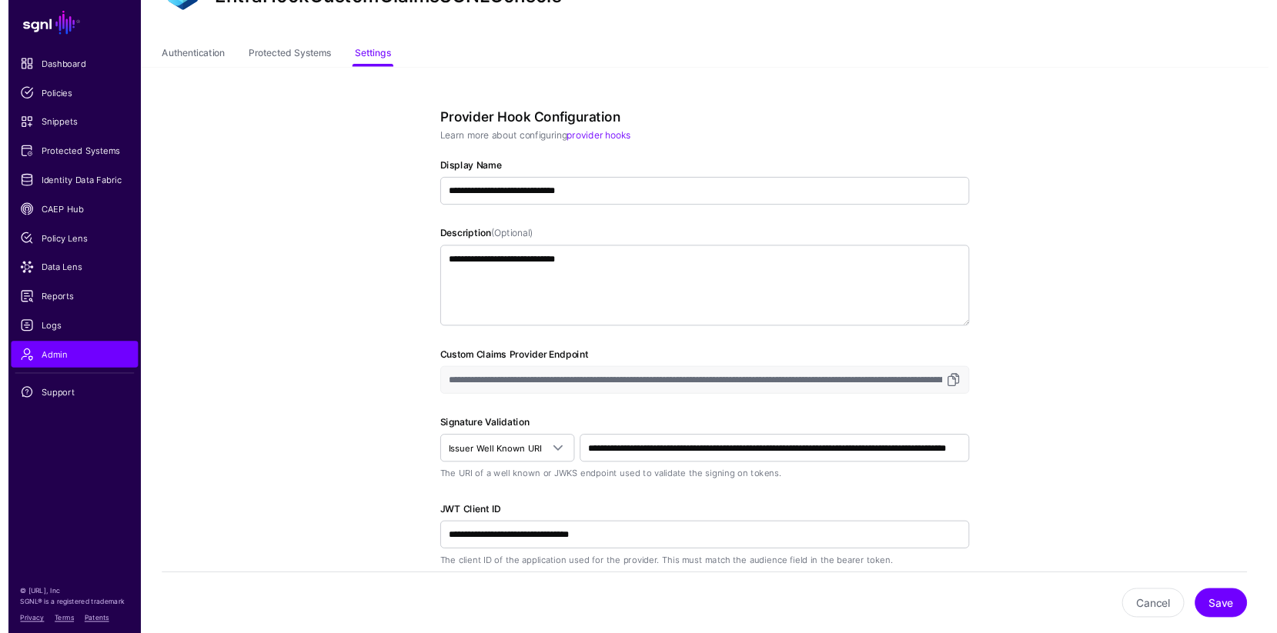
scroll to position [310, 0]
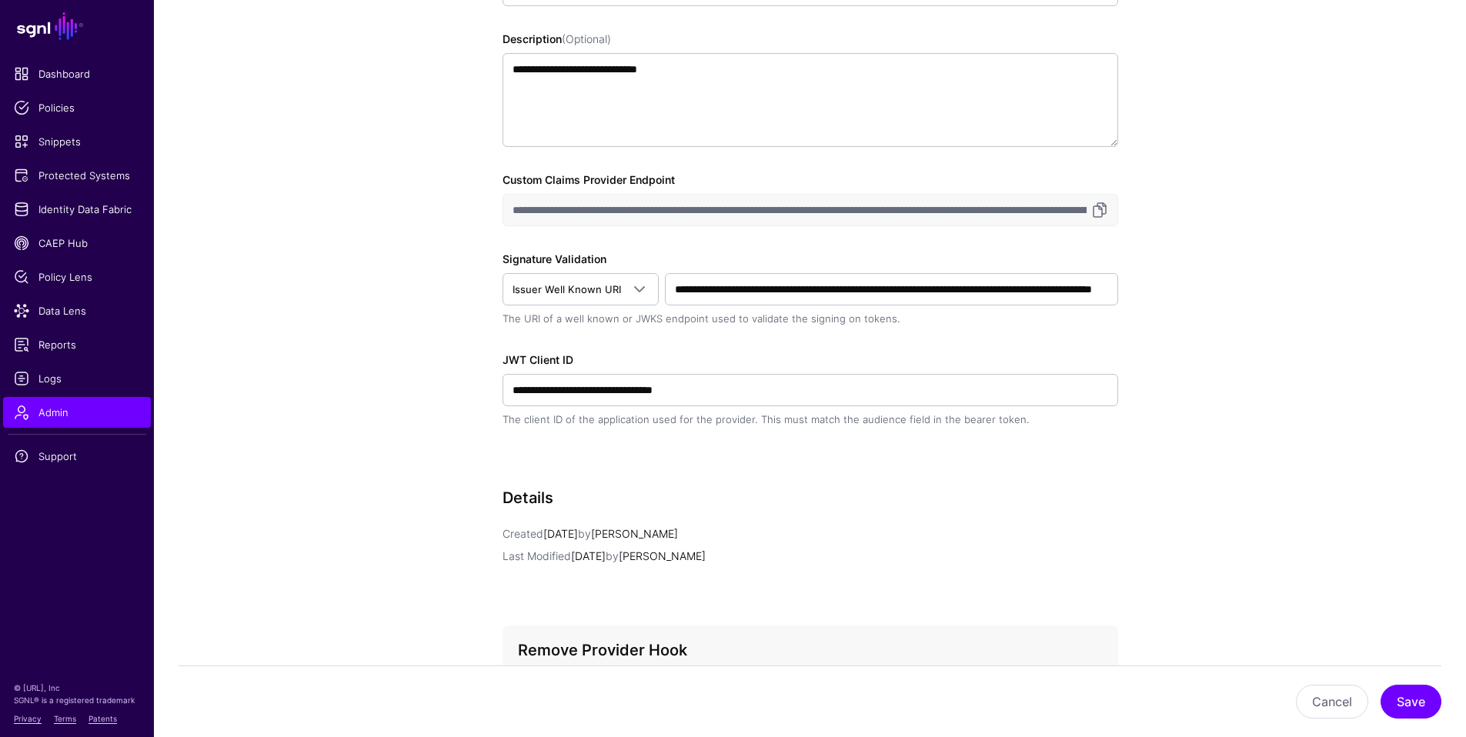
drag, startPoint x: 515, startPoint y: 210, endPoint x: 1040, endPoint y: 206, distance: 525.6
click at [1040, 206] on input "**********" at bounding box center [810, 210] width 616 height 32
click at [630, 219] on input "**********" at bounding box center [810, 210] width 616 height 32
drag, startPoint x: 663, startPoint y: 210, endPoint x: 582, endPoint y: 211, distance: 80.8
click at [549, 213] on input "**********" at bounding box center [810, 210] width 616 height 32
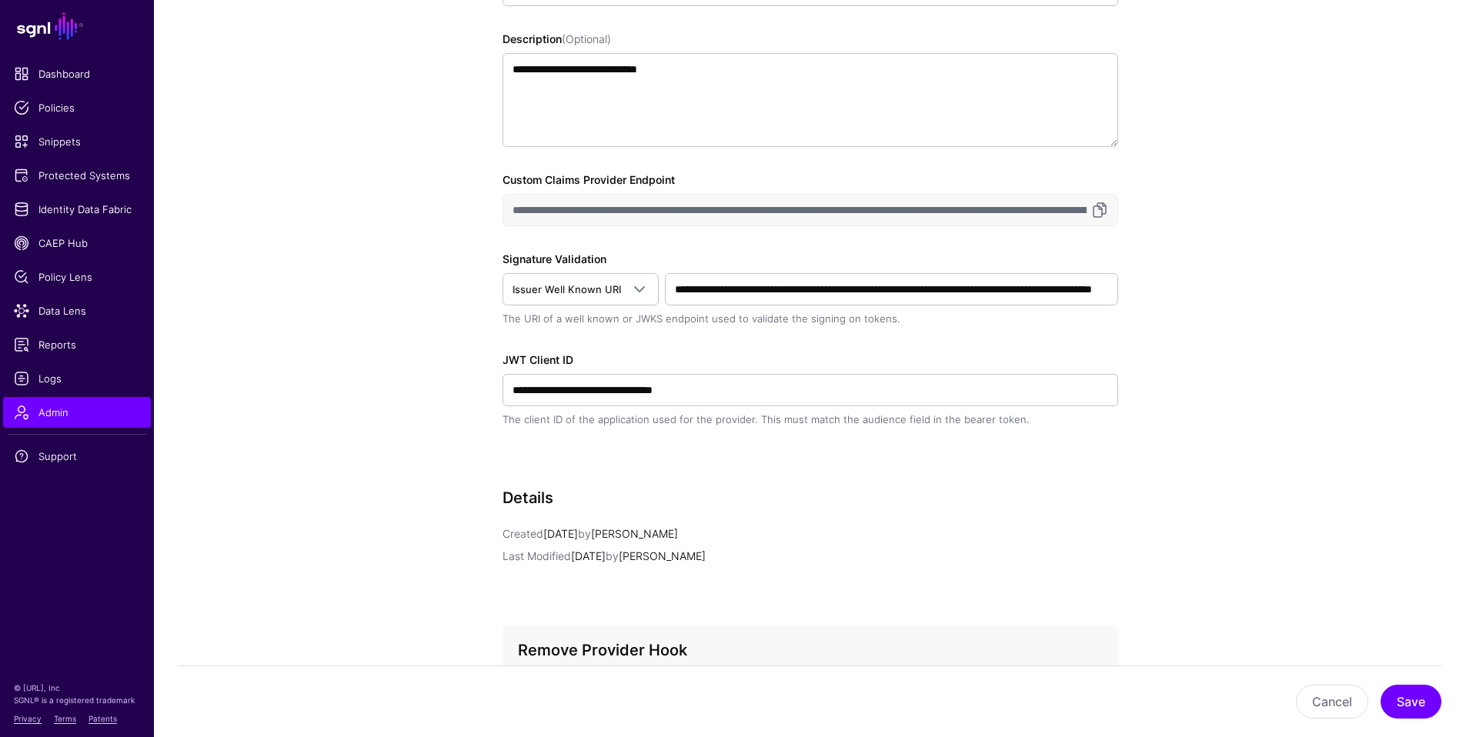
click at [647, 212] on input "**********" at bounding box center [810, 210] width 616 height 32
drag, startPoint x: 661, startPoint y: 211, endPoint x: 587, endPoint y: 213, distance: 73.9
click at [587, 213] on input "**********" at bounding box center [810, 210] width 616 height 32
drag, startPoint x: 659, startPoint y: 205, endPoint x: 653, endPoint y: 219, distance: 14.5
click at [659, 205] on input "**********" at bounding box center [810, 210] width 616 height 32
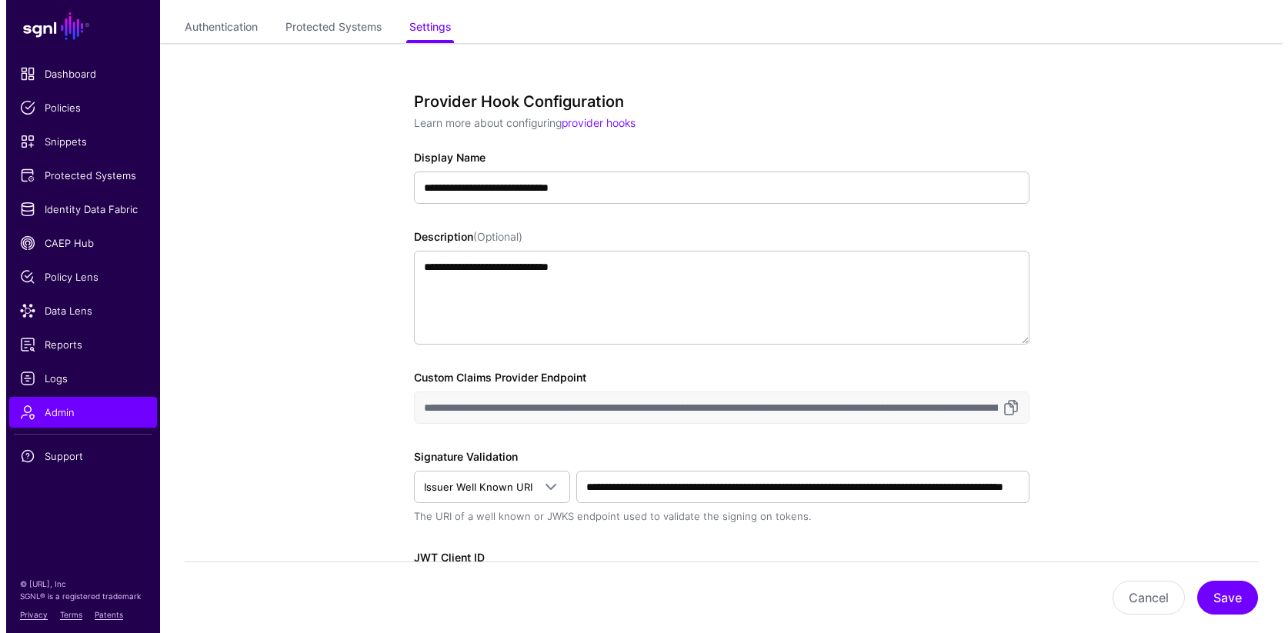
scroll to position [0, 0]
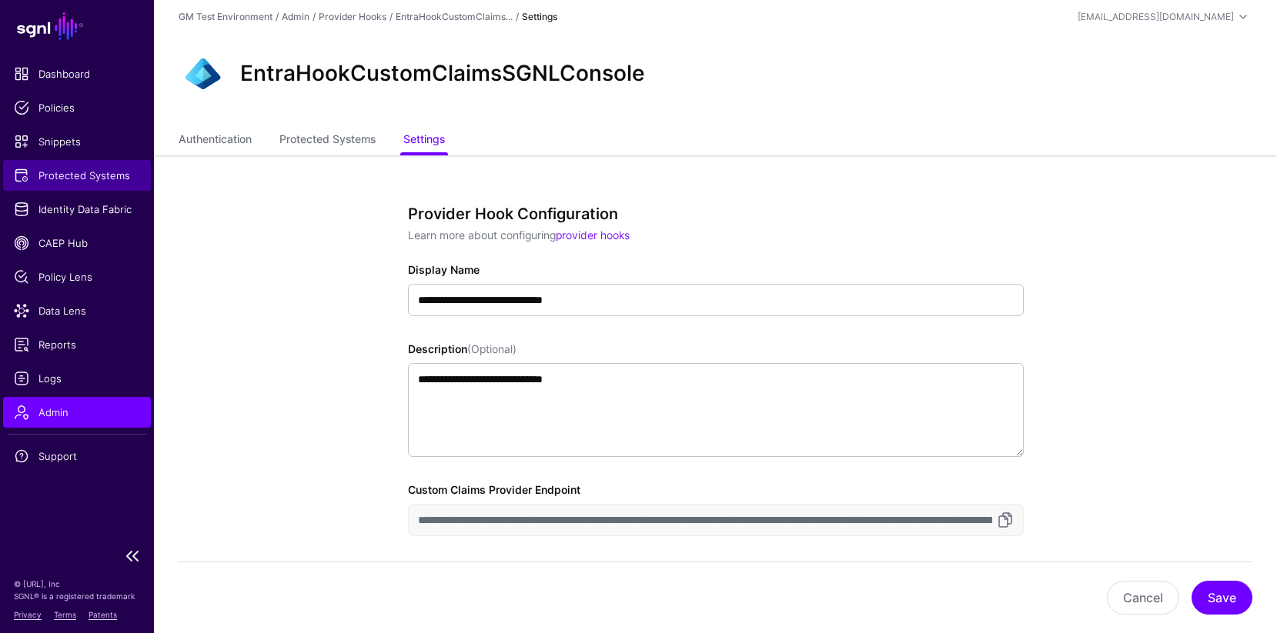
click at [54, 175] on span "Protected Systems" at bounding box center [77, 175] width 126 height 15
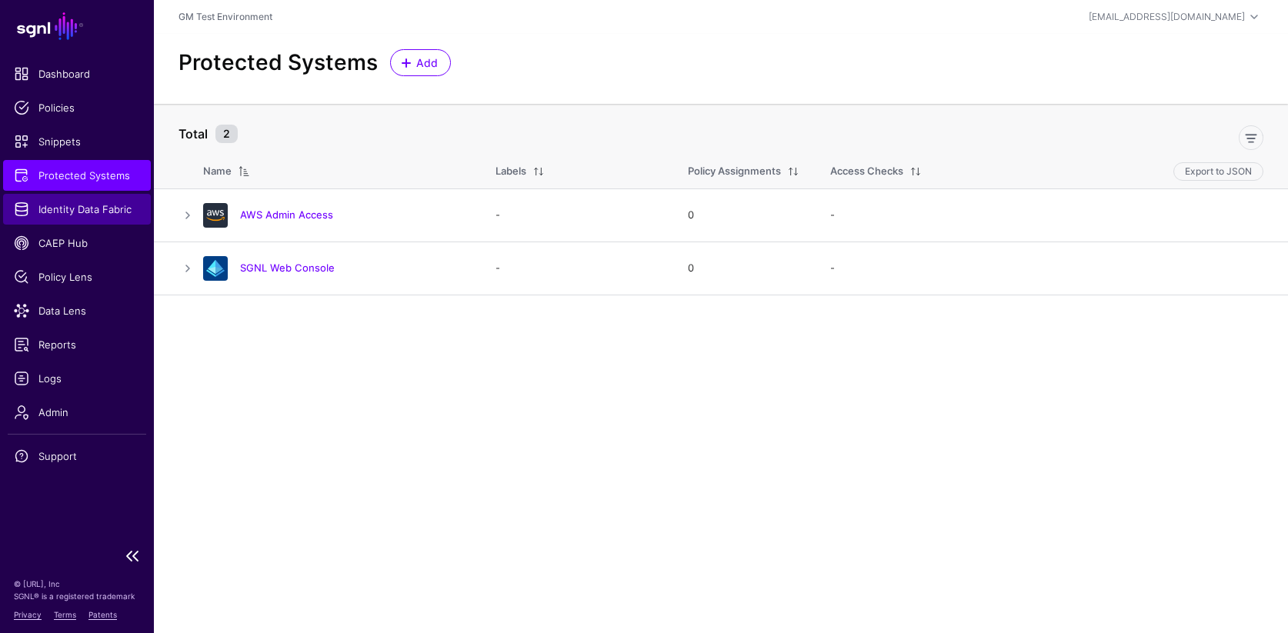
click at [67, 215] on span "Identity Data Fabric" at bounding box center [77, 209] width 126 height 15
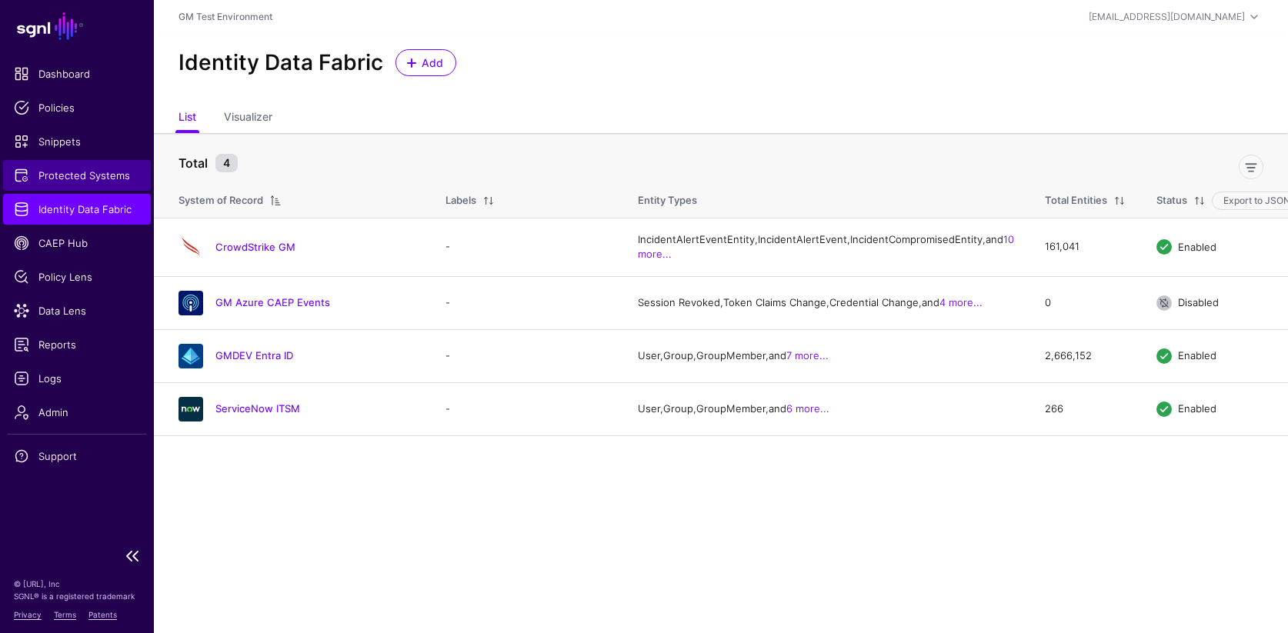
click at [54, 172] on span "Protected Systems" at bounding box center [77, 175] width 126 height 15
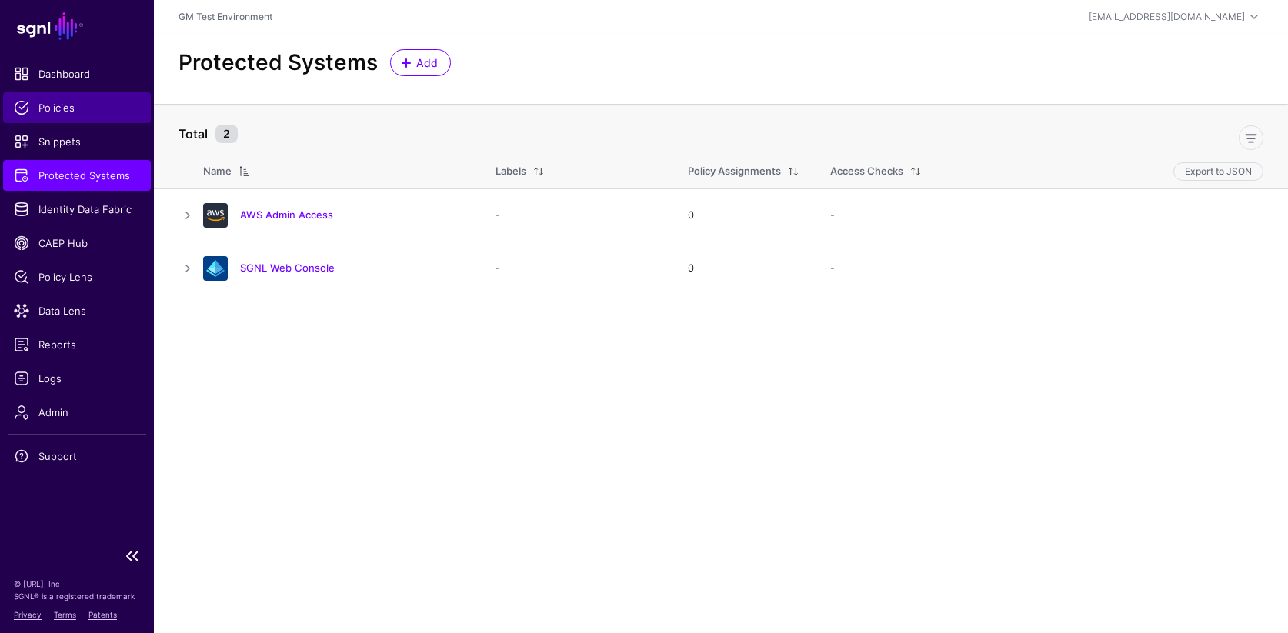
click at [40, 110] on span "Policies" at bounding box center [77, 107] width 126 height 15
